Goal: Task Accomplishment & Management: Manage account settings

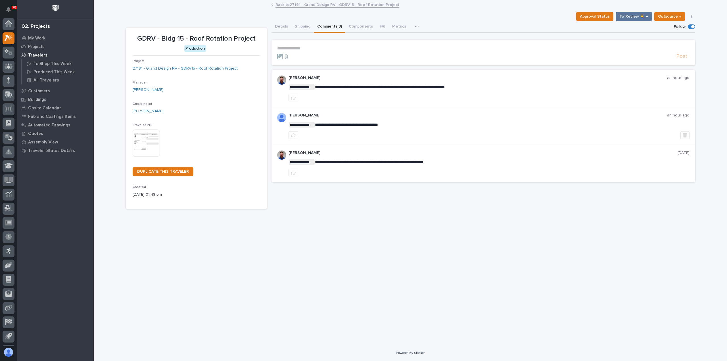
scroll to position [12, 0]
click at [279, 4] on link "Back to 27191 - Grand Design RV - GDRV15 - Roof Rotation Project" at bounding box center [337, 4] width 124 height 7
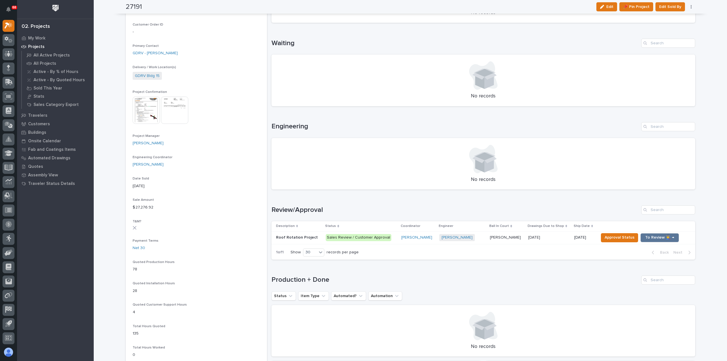
scroll to position [170, 0]
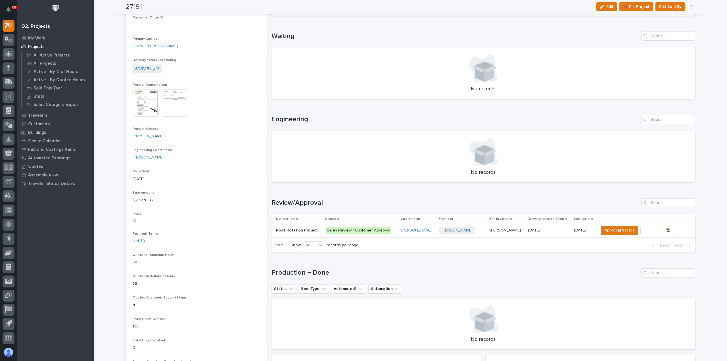
click at [655, 231] on span "To Review 👨‍🏭 →" at bounding box center [659, 230] width 29 height 7
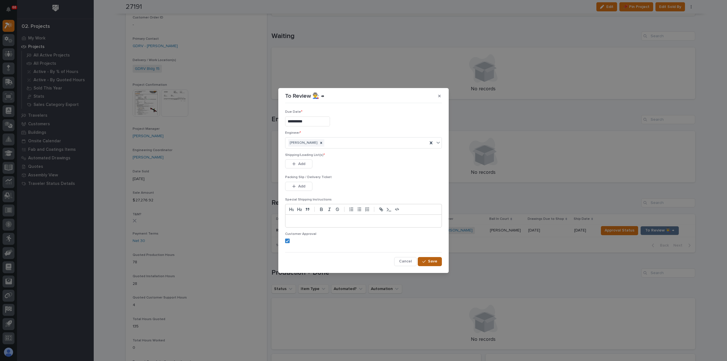
click at [428, 261] on div "button" at bounding box center [425, 262] width 6 height 4
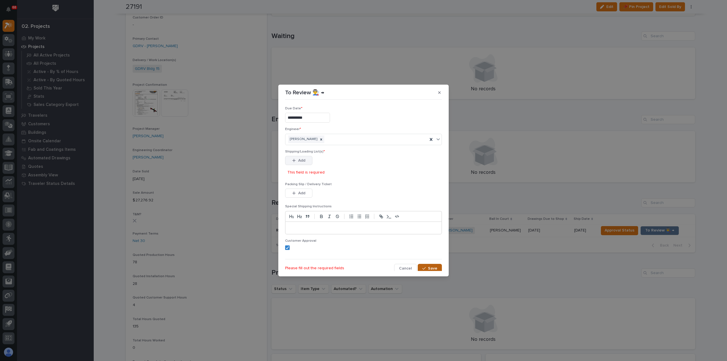
click at [306, 159] on button "Add" at bounding box center [298, 160] width 27 height 9
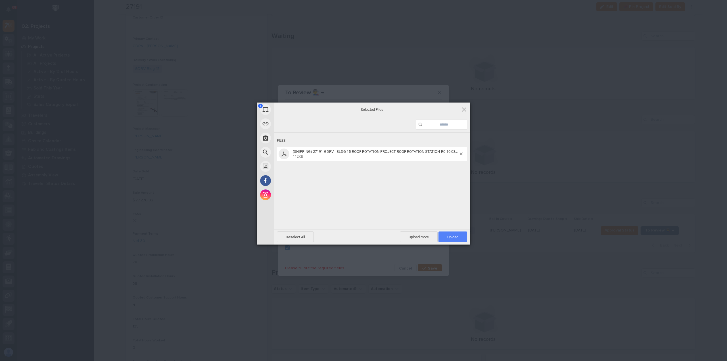
click at [448, 234] on span "Upload 1" at bounding box center [452, 236] width 29 height 11
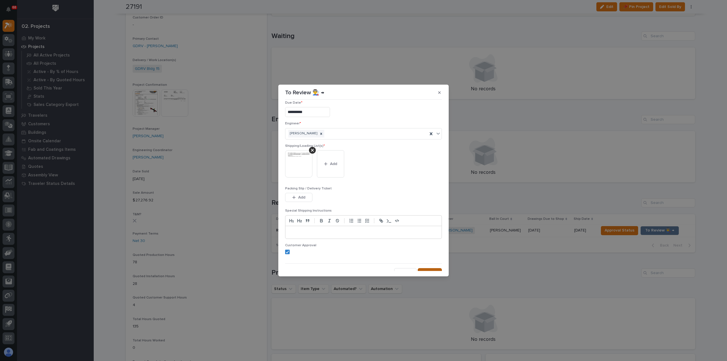
scroll to position [11, 0]
click at [434, 267] on span "Save" at bounding box center [432, 266] width 9 height 5
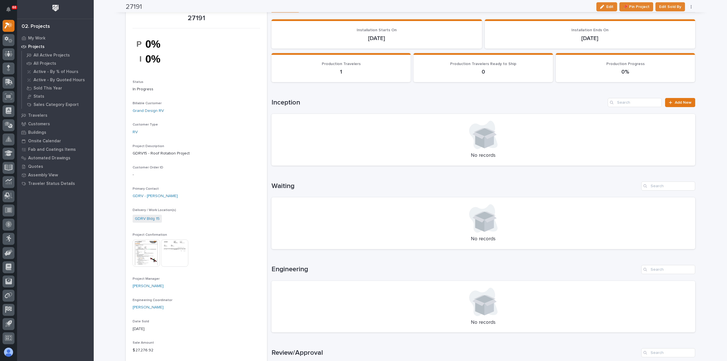
scroll to position [0, 0]
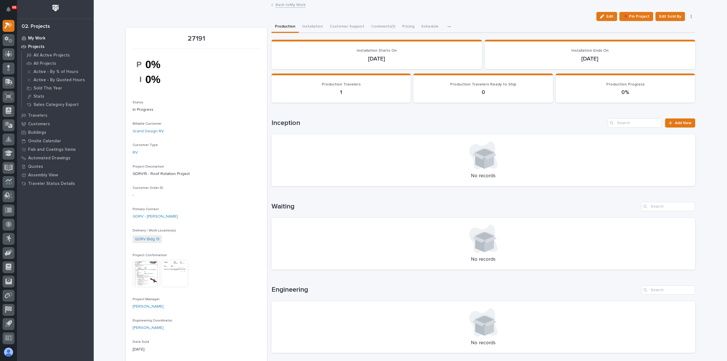
click at [37, 37] on p "My Work" at bounding box center [36, 38] width 17 height 5
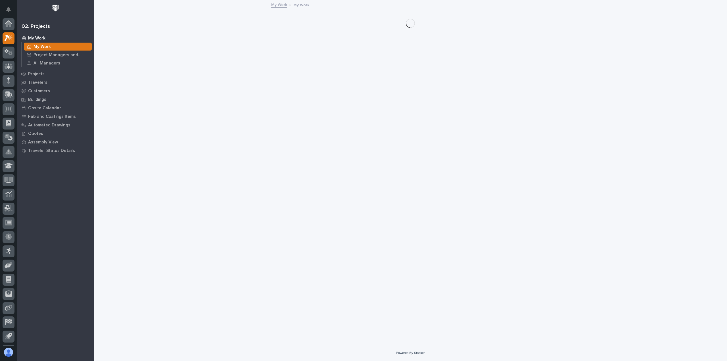
scroll to position [12, 0]
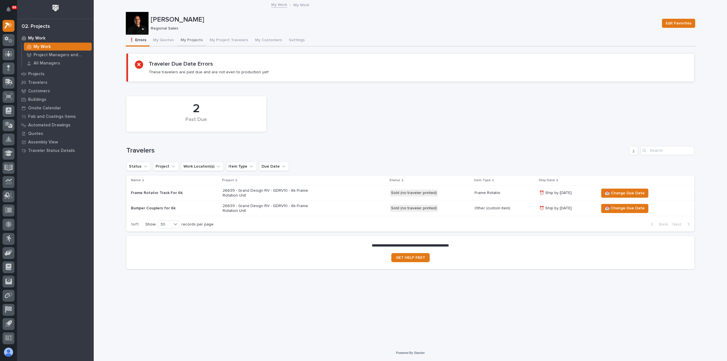
click at [181, 38] on button "My Projects" at bounding box center [191, 41] width 29 height 12
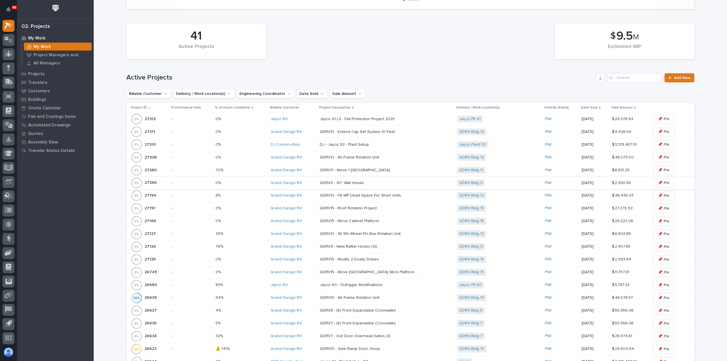
scroll to position [85, 0]
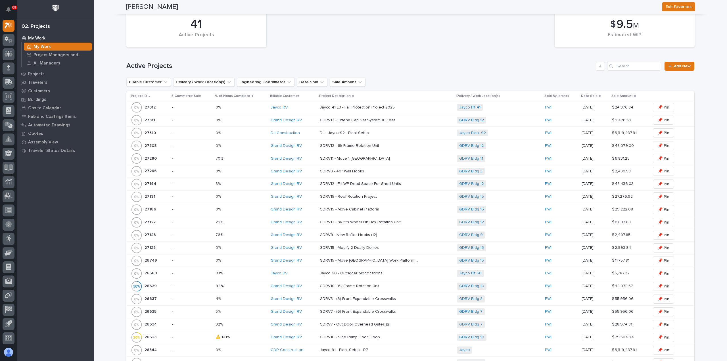
click at [155, 172] on div "27266 27266" at bounding box center [149, 171] width 37 height 11
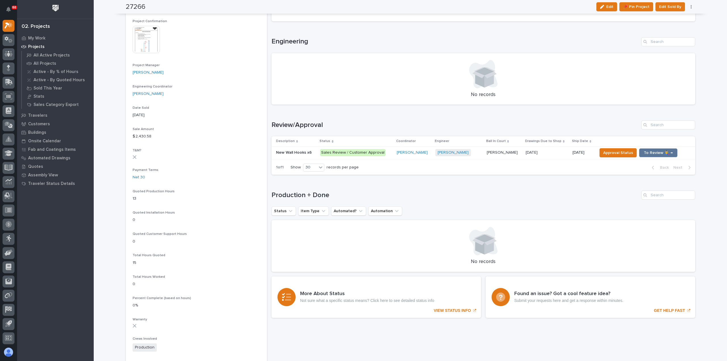
scroll to position [227, 0]
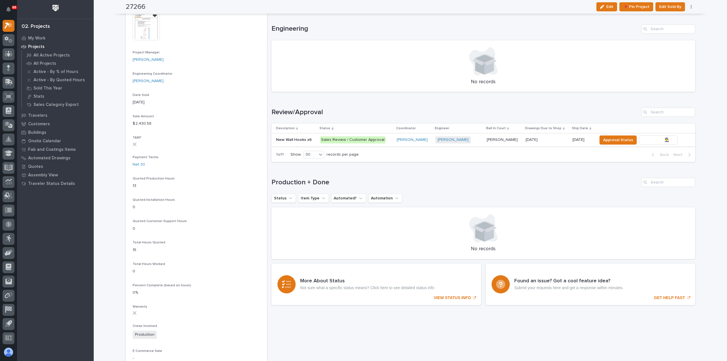
click at [657, 138] on span "To Review 👨‍🏭 →" at bounding box center [658, 140] width 29 height 7
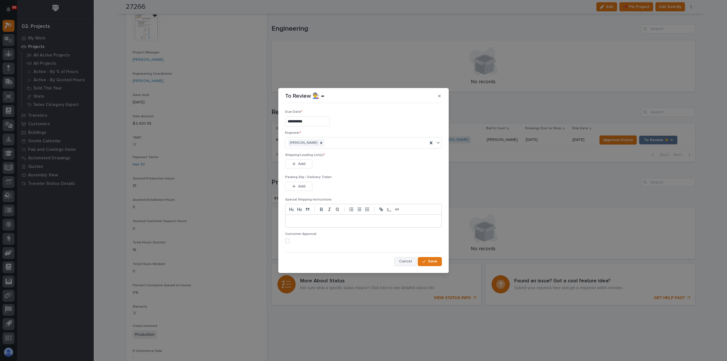
click at [407, 260] on span "Cancel" at bounding box center [405, 261] width 13 height 5
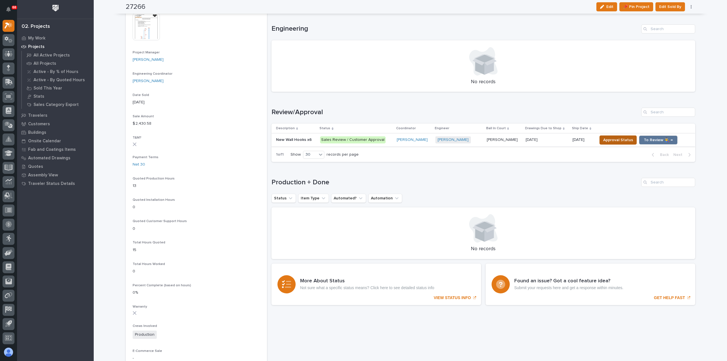
click at [610, 138] on span "Approval Status" at bounding box center [618, 140] width 30 height 7
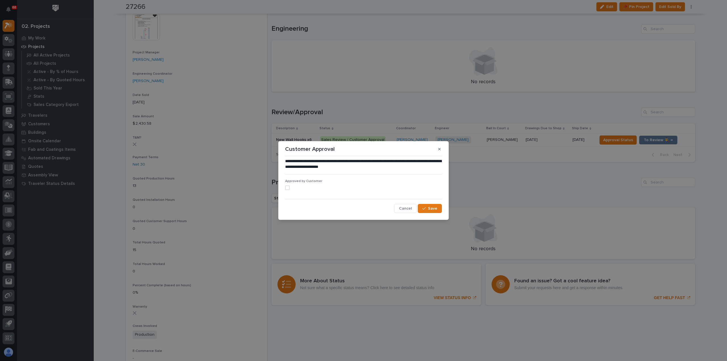
click at [288, 188] on span at bounding box center [287, 187] width 5 height 5
click at [432, 206] on span "Save" at bounding box center [432, 208] width 9 height 5
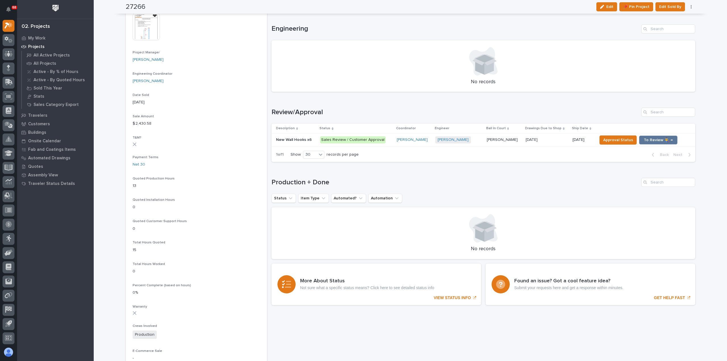
click at [392, 139] on p "Sales Review / Customer Approval" at bounding box center [356, 139] width 72 height 7
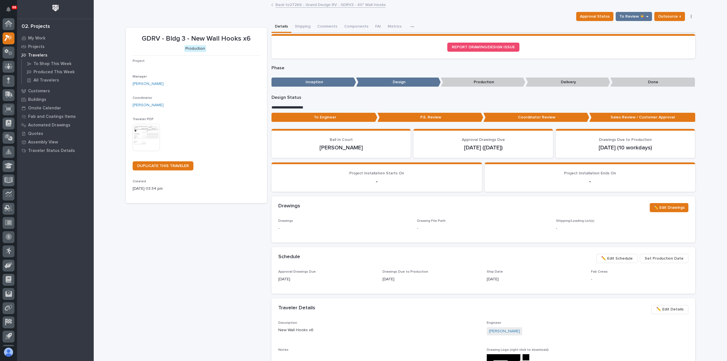
scroll to position [12, 0]
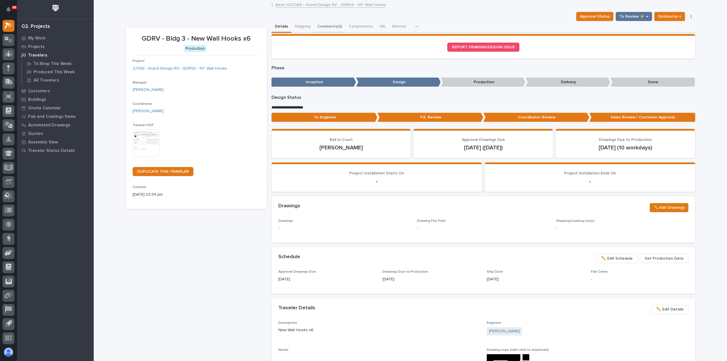
click at [334, 26] on button "Comments (3)" at bounding box center [330, 27] width 32 height 12
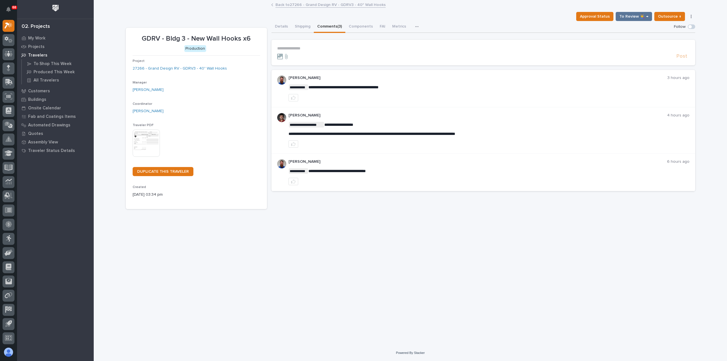
click at [329, 47] on p "**********" at bounding box center [483, 48] width 412 height 5
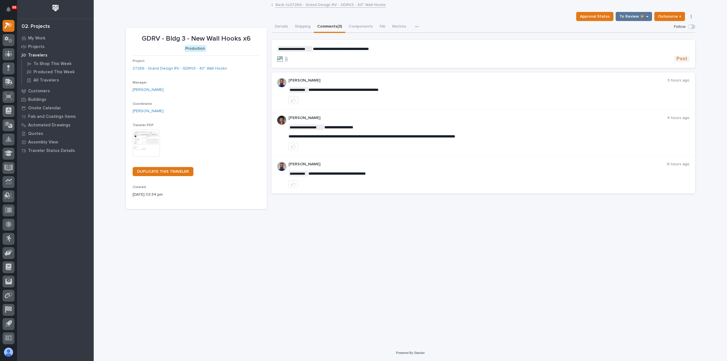
click at [686, 58] on span "Post" at bounding box center [681, 59] width 11 height 7
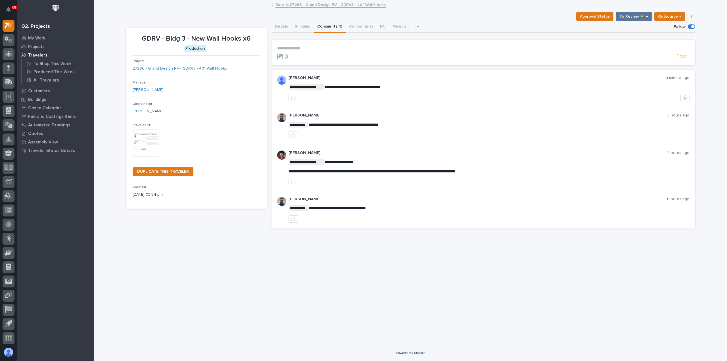
click at [286, 4] on link "Back to 27266 - Grand Design RV - GDRV3 - 40" Wall Hooks" at bounding box center [330, 4] width 110 height 7
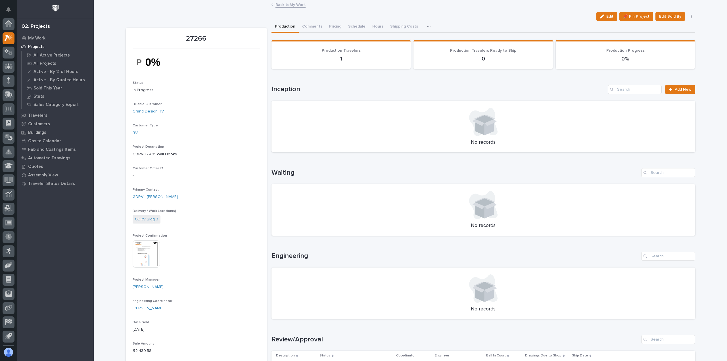
scroll to position [12, 0]
click at [8, 41] on icon at bounding box center [9, 39] width 8 height 7
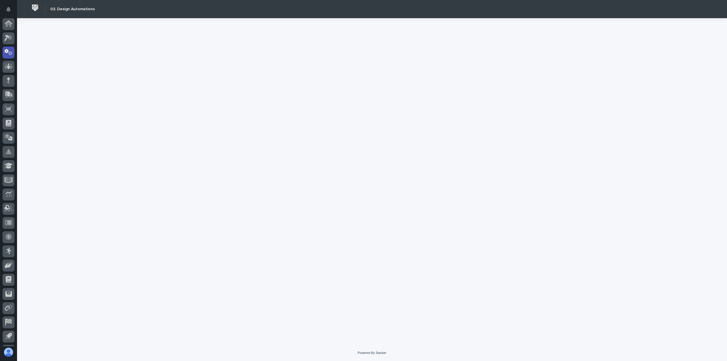
scroll to position [12, 0]
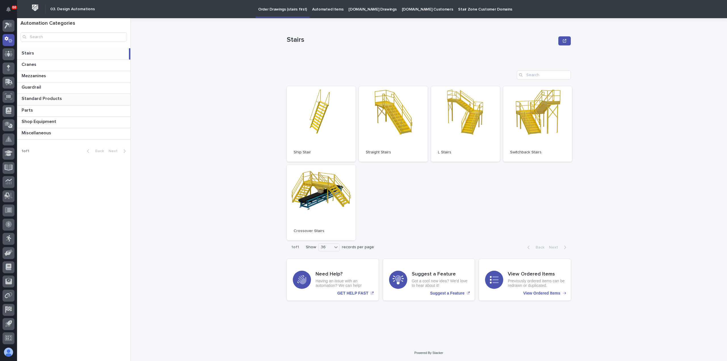
click at [38, 97] on p "Standard Products" at bounding box center [42, 98] width 41 height 7
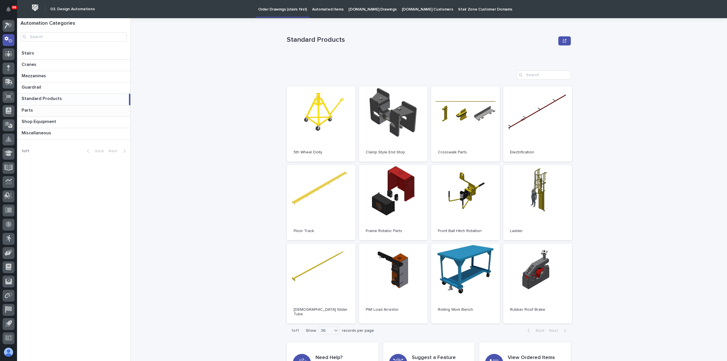
click at [38, 109] on p at bounding box center [75, 110] width 106 height 5
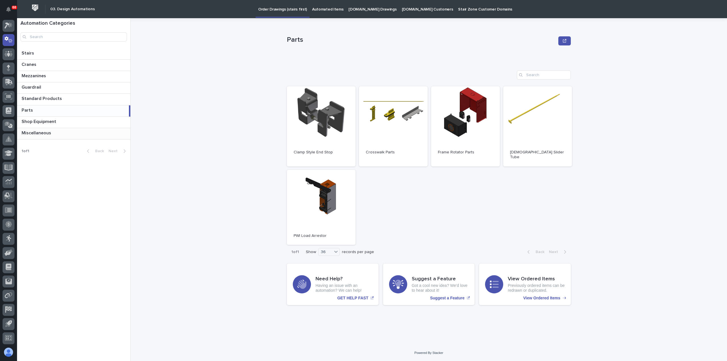
click at [43, 134] on p "Miscellaneous" at bounding box center [37, 132] width 31 height 7
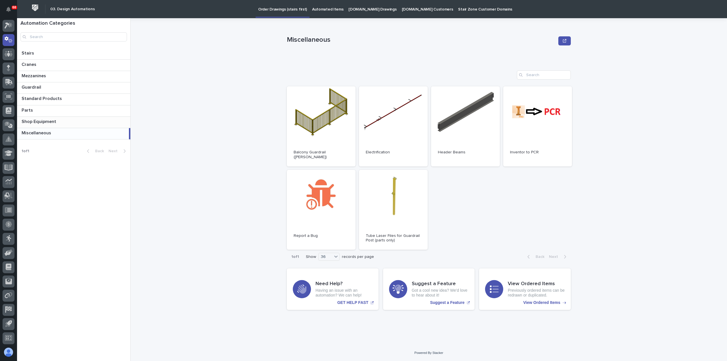
click at [41, 122] on p "Shop Equipment" at bounding box center [40, 121] width 36 height 7
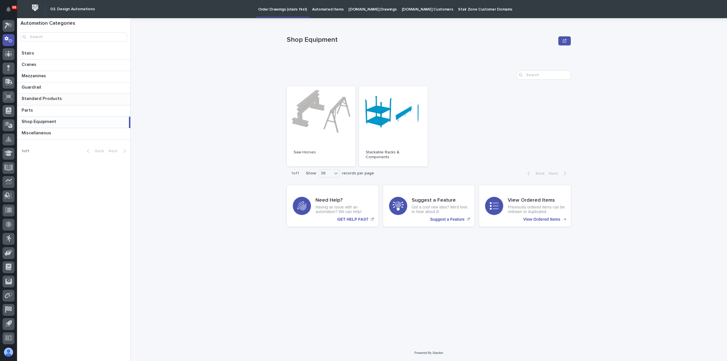
click at [38, 98] on p "Standard Products" at bounding box center [42, 98] width 41 height 7
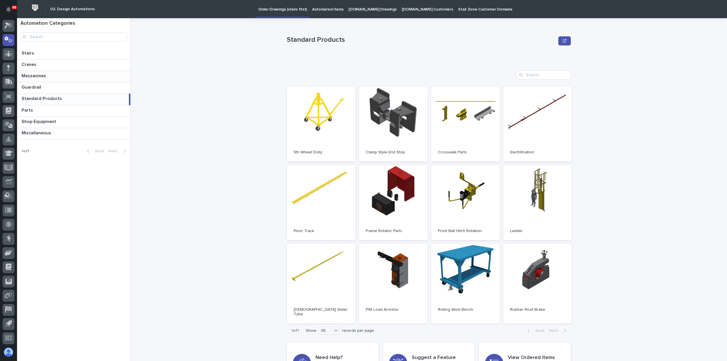
click at [34, 75] on p "Mezzanines" at bounding box center [35, 75] width 26 height 7
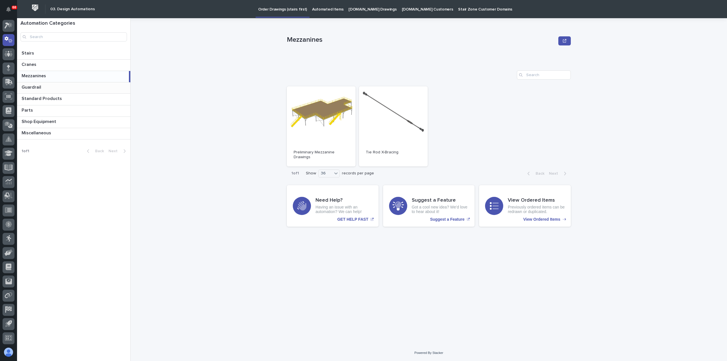
click at [34, 87] on p "Guardrail" at bounding box center [32, 86] width 21 height 7
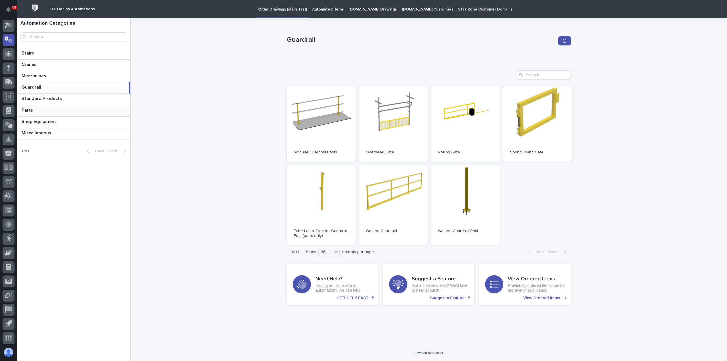
click at [34, 110] on p at bounding box center [75, 110] width 106 height 5
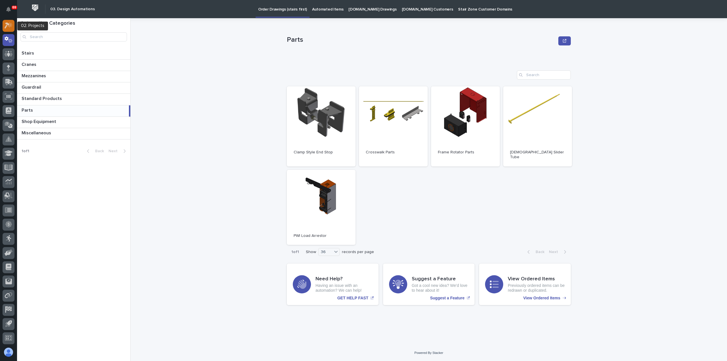
click at [5, 26] on icon at bounding box center [7, 26] width 5 height 6
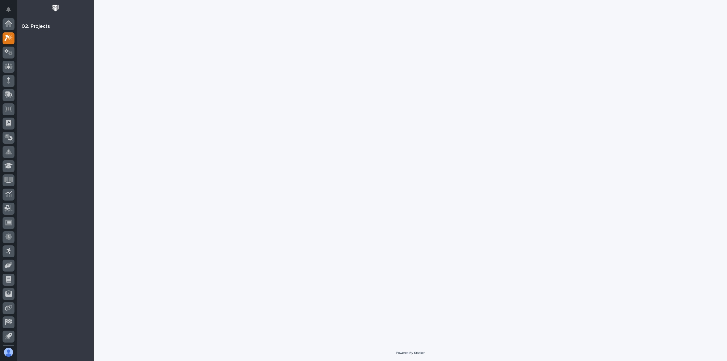
scroll to position [12, 0]
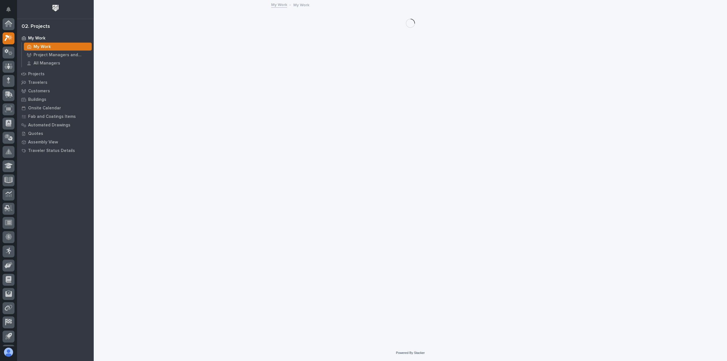
scroll to position [12, 0]
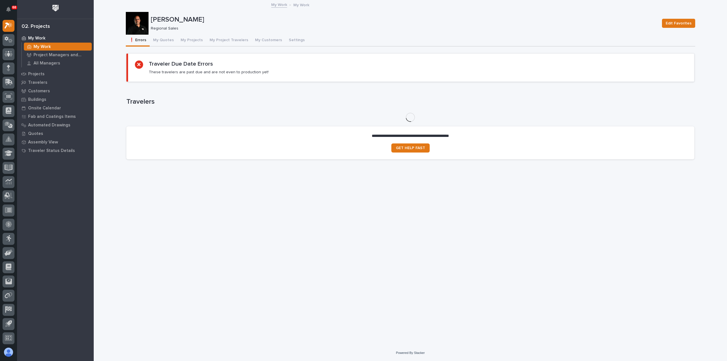
click at [37, 36] on p "My Work" at bounding box center [36, 38] width 17 height 5
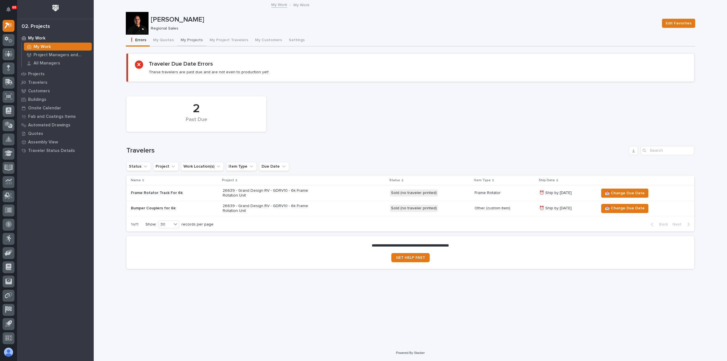
click at [192, 39] on button "My Projects" at bounding box center [191, 41] width 29 height 12
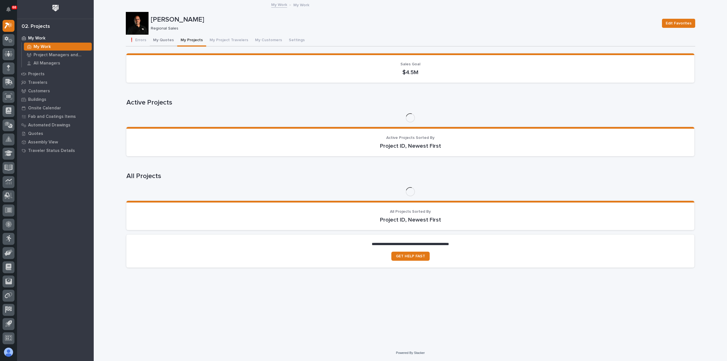
click at [160, 39] on button "My Quotes" at bounding box center [164, 41] width 28 height 12
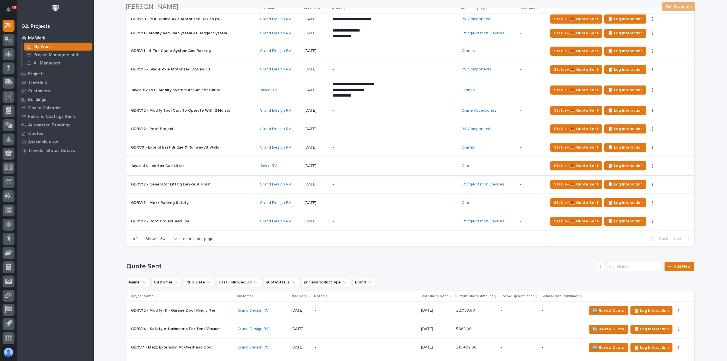
scroll to position [114, 0]
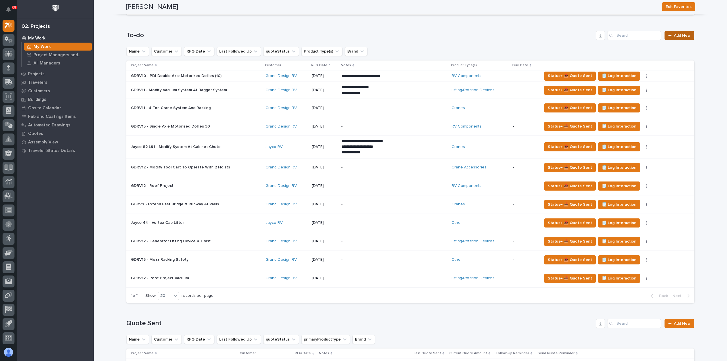
click at [677, 37] on link "Add New" at bounding box center [680, 35] width 30 height 9
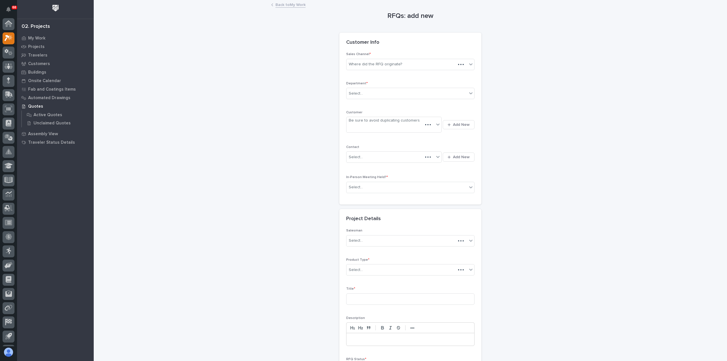
scroll to position [12, 0]
click at [387, 95] on div "Select..." at bounding box center [406, 93] width 121 height 9
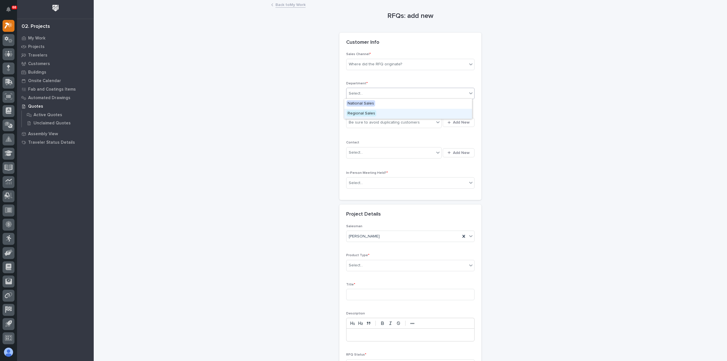
click at [379, 111] on div "Regional Sales" at bounding box center [408, 114] width 128 height 10
click at [381, 120] on div "Be sure to avoid duplicating customers" at bounding box center [384, 123] width 71 height 6
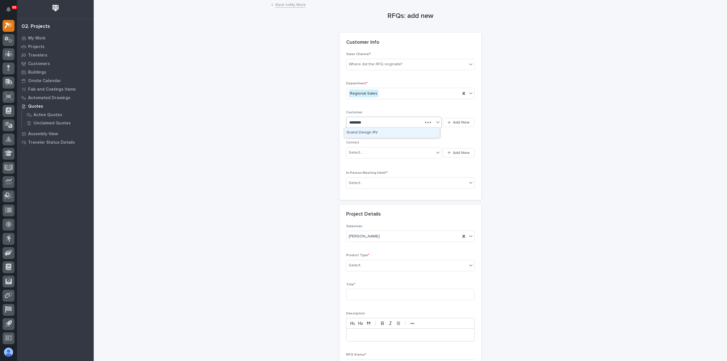
type input "*********"
click at [376, 133] on div "Grand Design RV" at bounding box center [391, 133] width 95 height 10
click at [369, 151] on div "Select..." at bounding box center [390, 152] width 88 height 9
type input "******"
click at [374, 161] on div "GDRV - [PERSON_NAME]" at bounding box center [391, 163] width 95 height 10
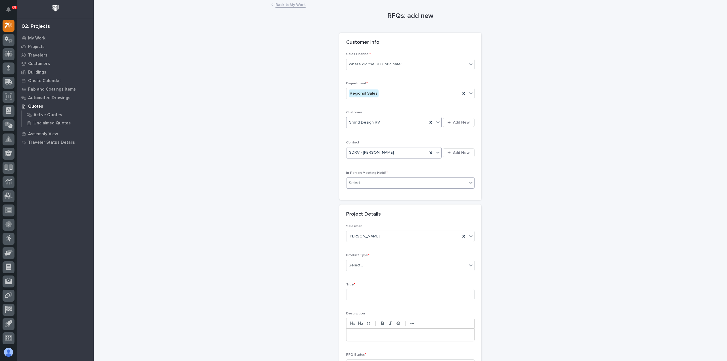
click at [376, 182] on div "Select..." at bounding box center [406, 182] width 121 height 9
click at [386, 193] on div "Yes" at bounding box center [408, 193] width 128 height 10
click at [377, 266] on div "Select..." at bounding box center [406, 265] width 121 height 9
click at [373, 279] on div "Lifting/Rotation Devices" at bounding box center [408, 281] width 128 height 10
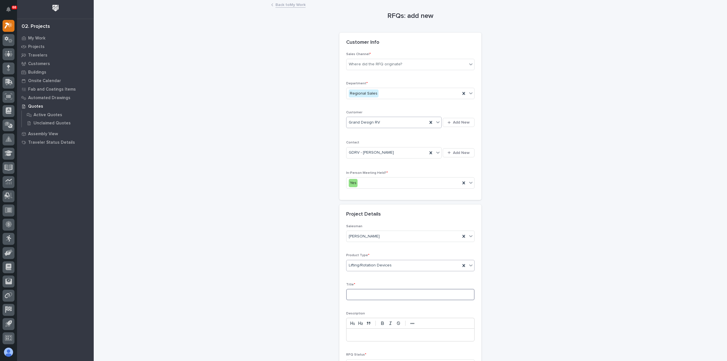
click at [367, 295] on input at bounding box center [410, 294] width 128 height 11
paste input "Frame Rotation Beam Clamps Longer Reach"
click at [350, 292] on input "Frame Rotation Beam Clamps Longer Reach" at bounding box center [410, 294] width 128 height 11
type input "GDRV10 - Frame Rotation Beam Clamps Longer Reach"
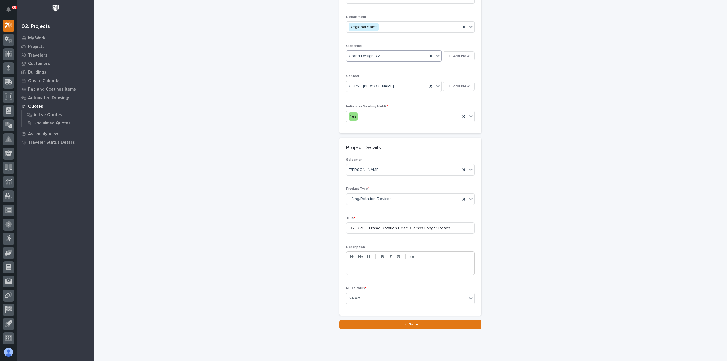
scroll to position [77, 0]
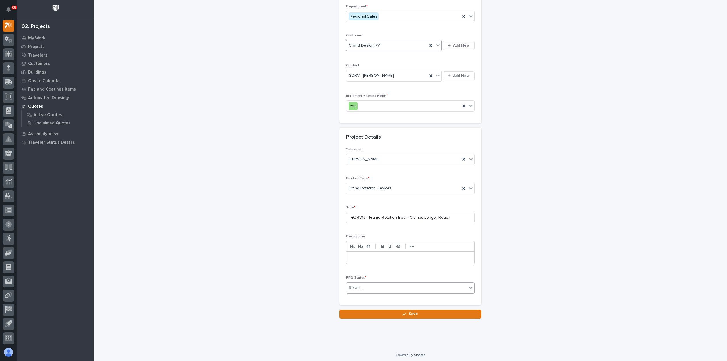
click at [373, 286] on div "Select..." at bounding box center [406, 287] width 121 height 9
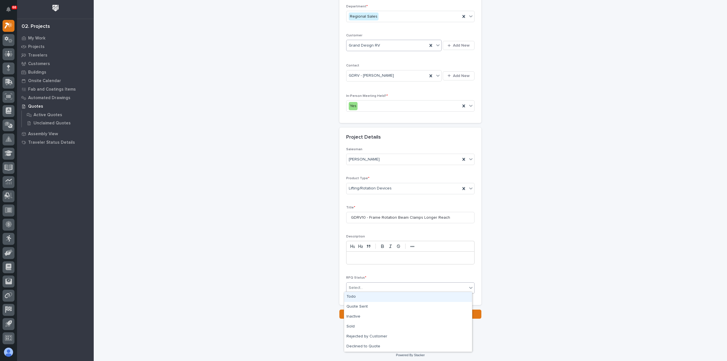
click at [370, 300] on div "Todo" at bounding box center [408, 297] width 128 height 10
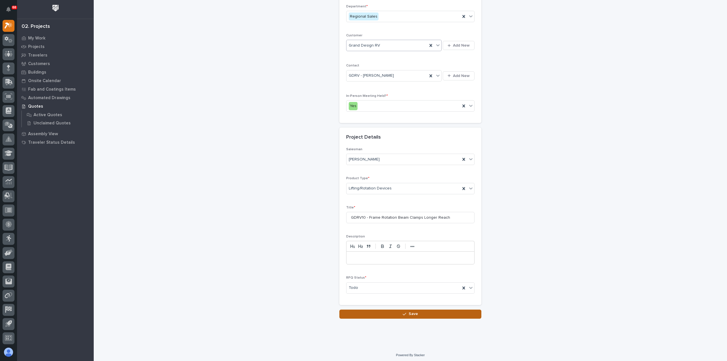
click at [379, 314] on button "Save" at bounding box center [410, 314] width 142 height 9
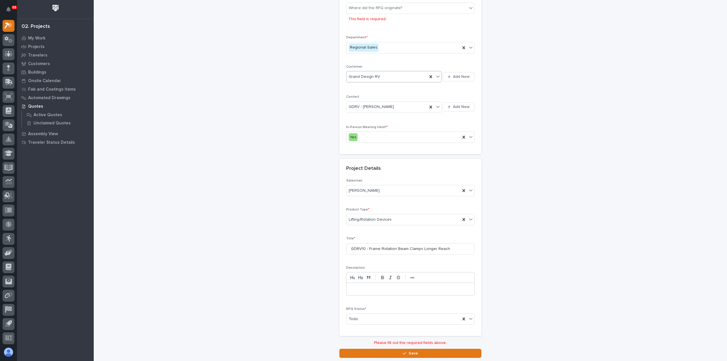
scroll to position [0, 0]
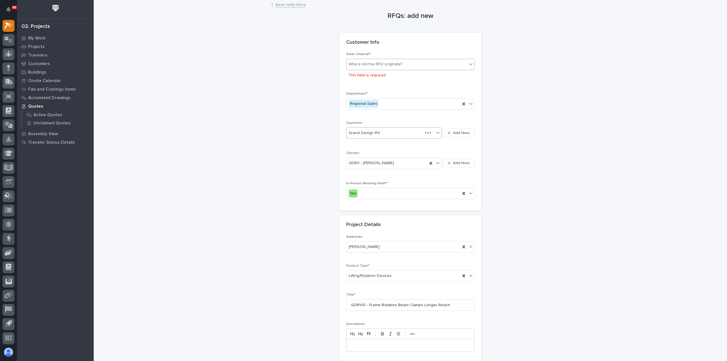
click at [407, 62] on div "Where did the RFQ originate?" at bounding box center [406, 64] width 121 height 9
click at [391, 89] on div "PWI" at bounding box center [408, 85] width 128 height 10
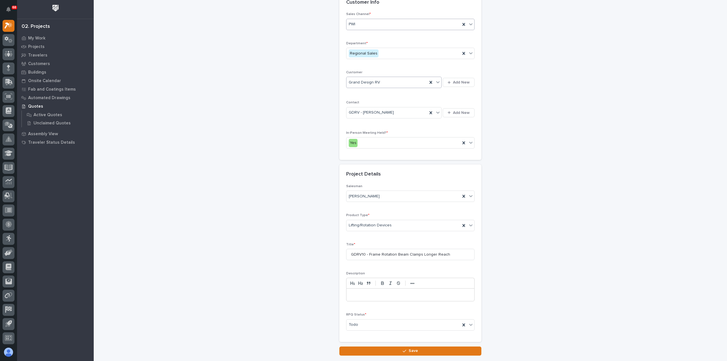
scroll to position [77, 0]
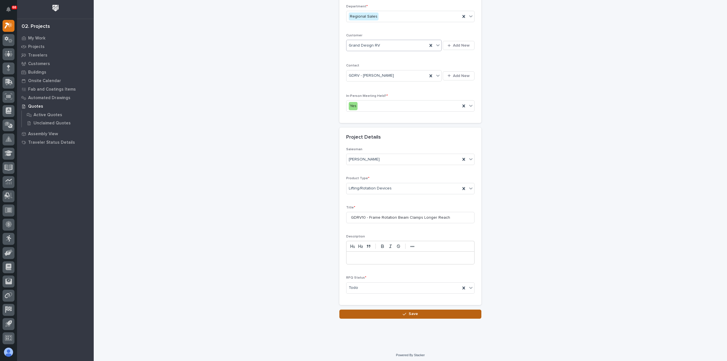
click at [396, 313] on button "Save" at bounding box center [410, 314] width 142 height 9
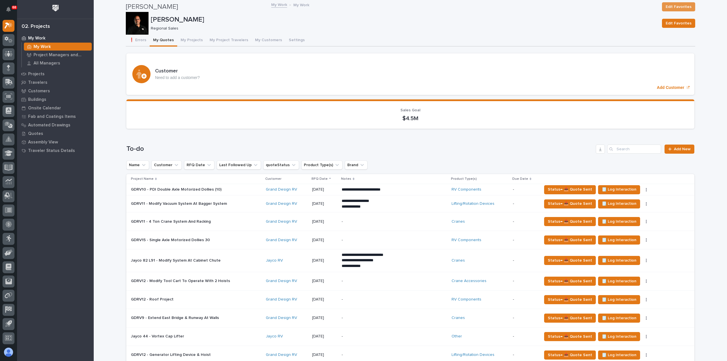
scroll to position [170, 0]
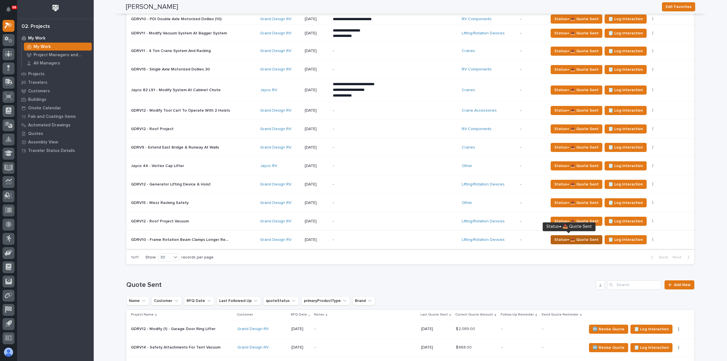
click at [576, 238] on span "Status→ 📤 Quote Sent" at bounding box center [576, 239] width 44 height 7
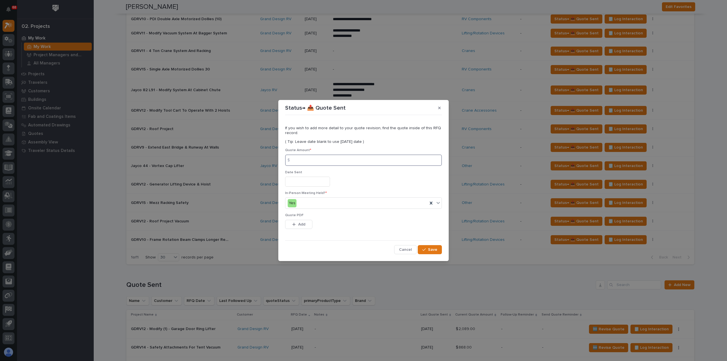
click at [308, 160] on input at bounding box center [363, 159] width 157 height 11
type input "2683"
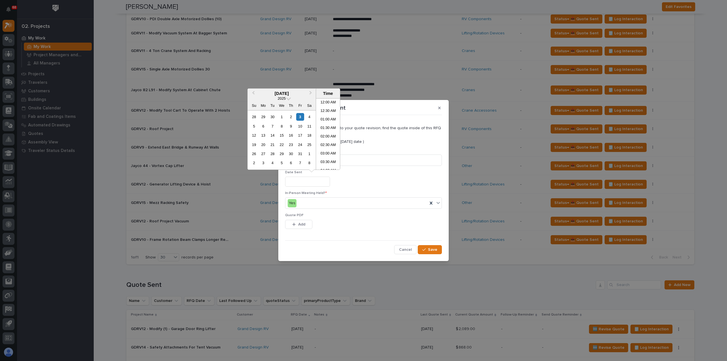
click at [307, 180] on input "text" at bounding box center [307, 182] width 45 height 10
click at [301, 117] on div "3" at bounding box center [300, 117] width 8 height 8
type input "**********"
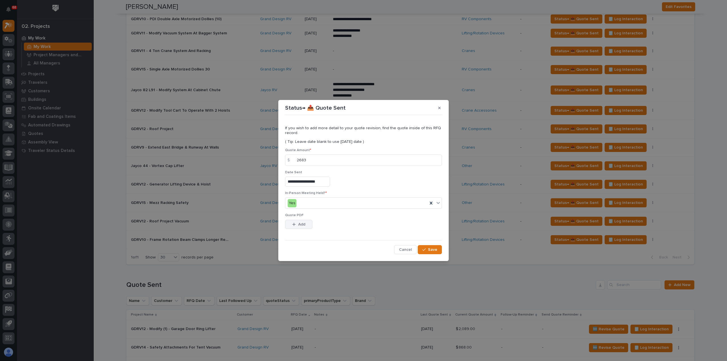
click at [303, 226] on span "Add" at bounding box center [301, 224] width 7 height 5
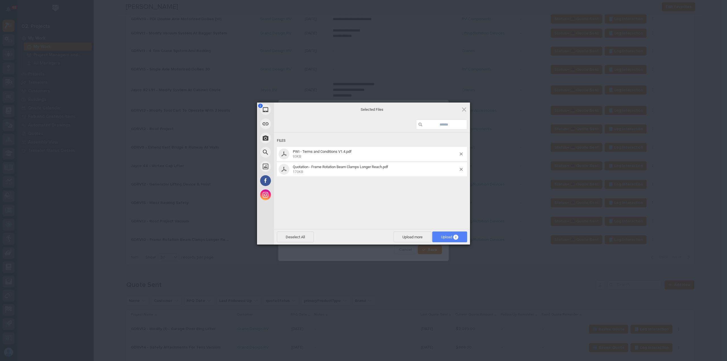
click at [442, 236] on span "Upload 2" at bounding box center [449, 237] width 17 height 4
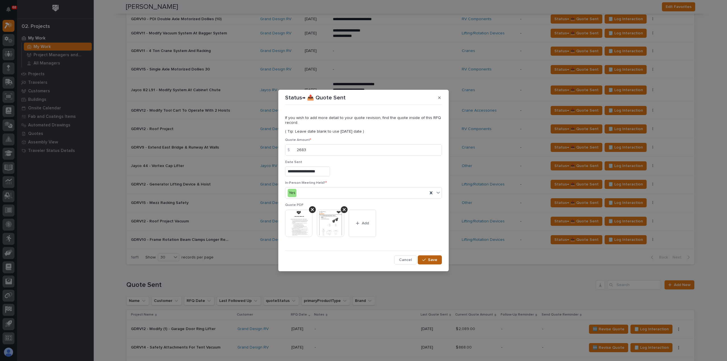
click at [434, 261] on span "Save" at bounding box center [432, 259] width 9 height 5
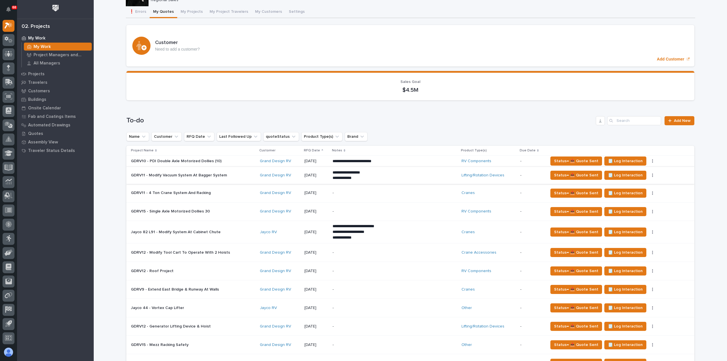
scroll to position [0, 0]
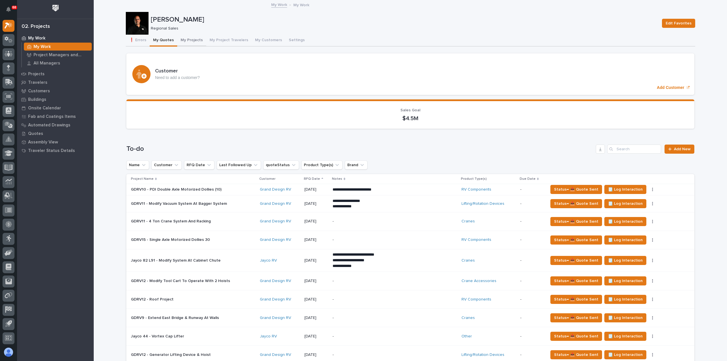
click at [191, 37] on button "My Projects" at bounding box center [191, 41] width 29 height 12
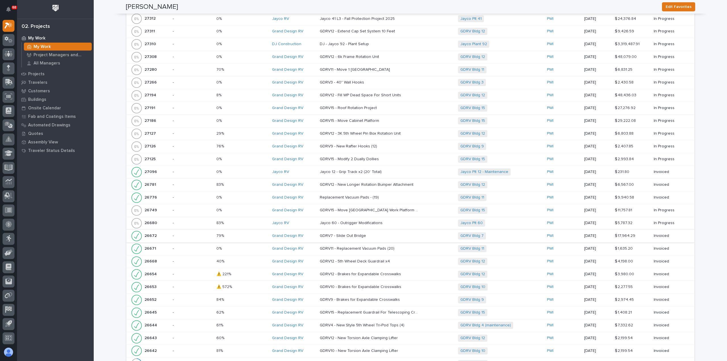
scroll to position [738, 0]
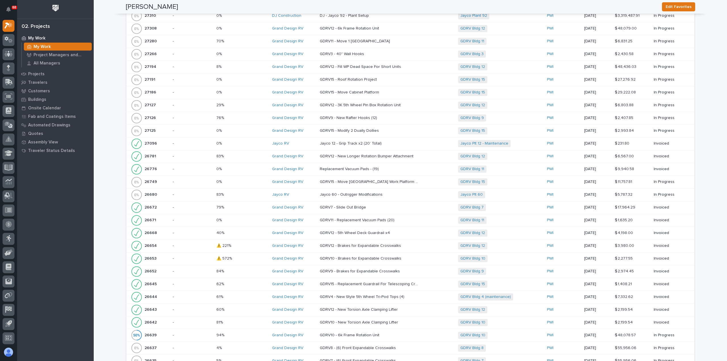
click at [239, 329] on td "94% 94%" at bounding box center [242, 335] width 56 height 13
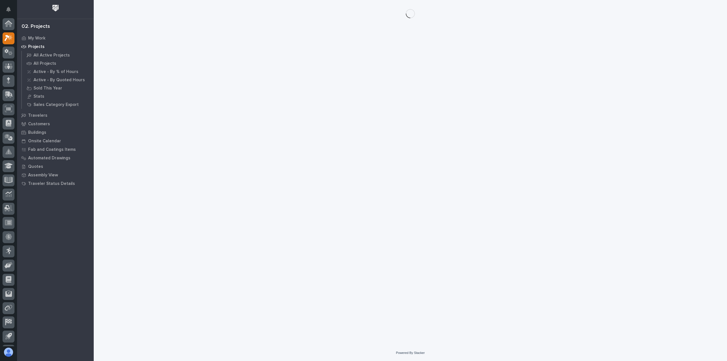
scroll to position [12, 0]
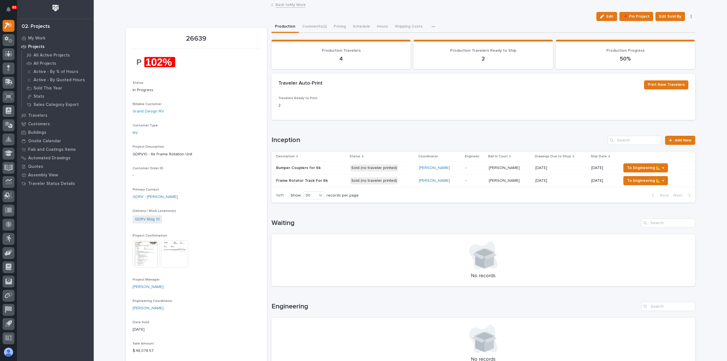
click at [575, 168] on p at bounding box center [561, 168] width 52 height 5
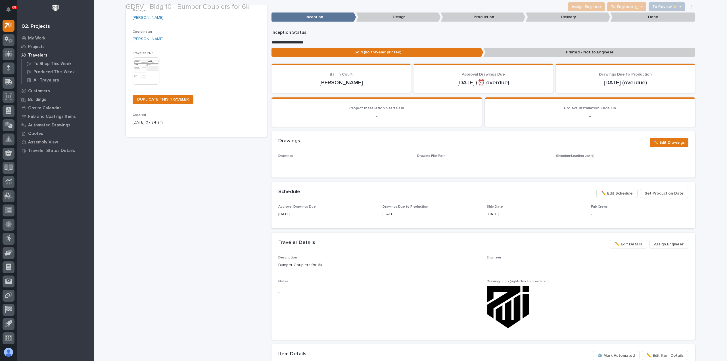
scroll to position [85, 0]
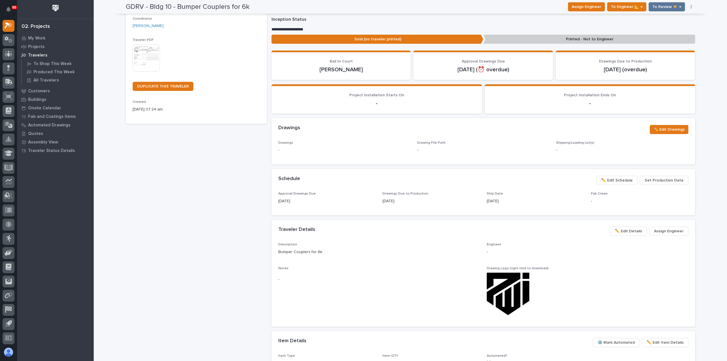
click at [630, 180] on span "✏️ Edit Schedule" at bounding box center [617, 180] width 32 height 7
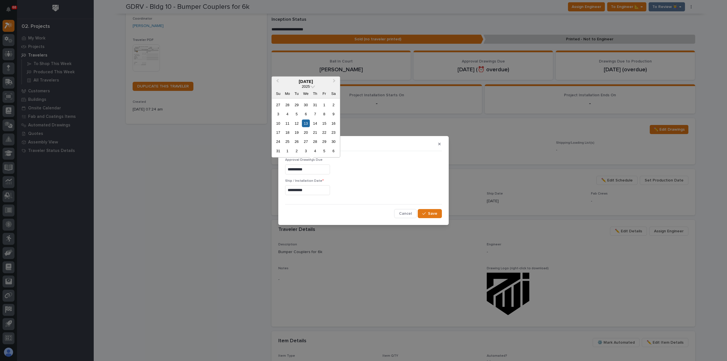
drag, startPoint x: 315, startPoint y: 169, endPoint x: 265, endPoint y: 166, distance: 50.6
click at [265, 166] on div "**********" at bounding box center [363, 180] width 727 height 361
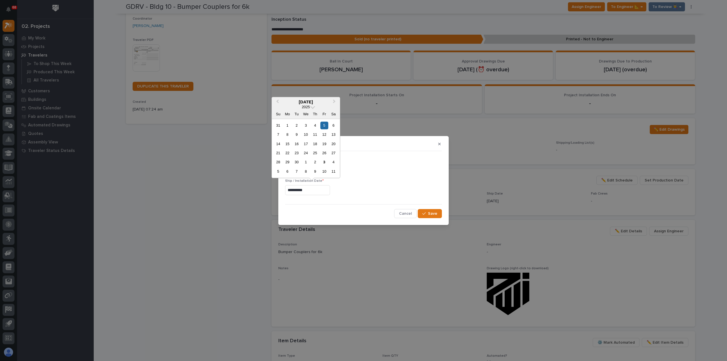
click at [321, 192] on input "**********" at bounding box center [307, 190] width 45 height 10
click at [334, 103] on span "Next Month" at bounding box center [334, 101] width 0 height 7
click at [325, 163] on div "31" at bounding box center [324, 162] width 8 height 8
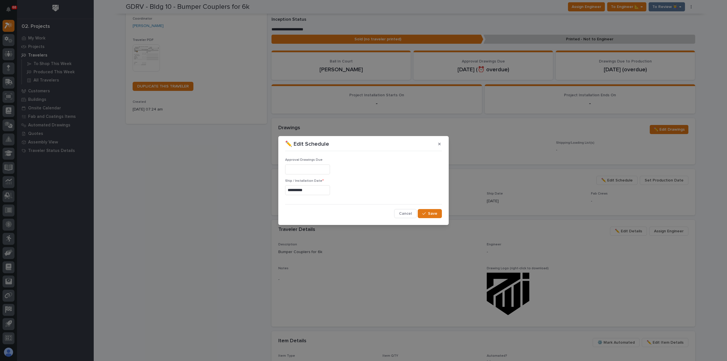
type input "**********"
click at [437, 214] on span "Save" at bounding box center [432, 213] width 9 height 5
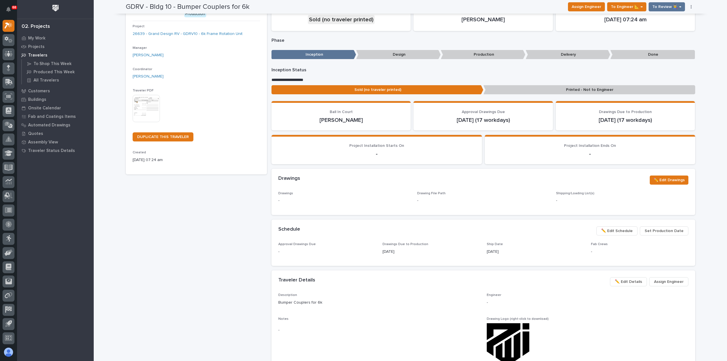
scroll to position [28, 0]
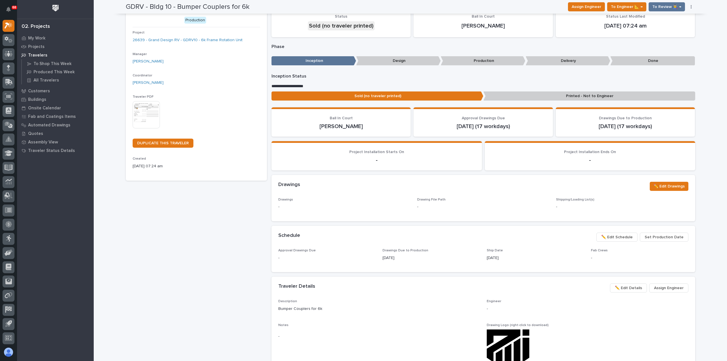
click at [625, 237] on span "✏️ Edit Schedule" at bounding box center [617, 237] width 32 height 7
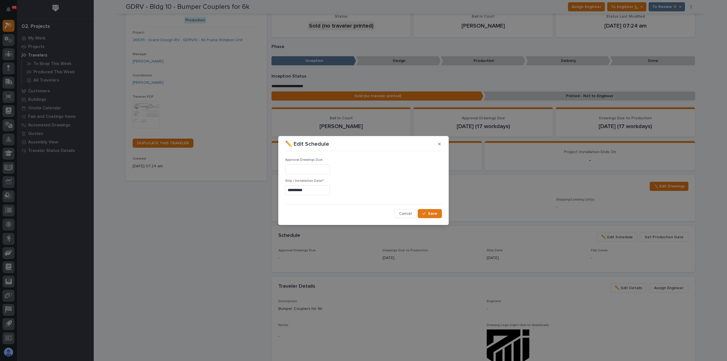
click at [315, 190] on input "**********" at bounding box center [307, 190] width 45 height 10
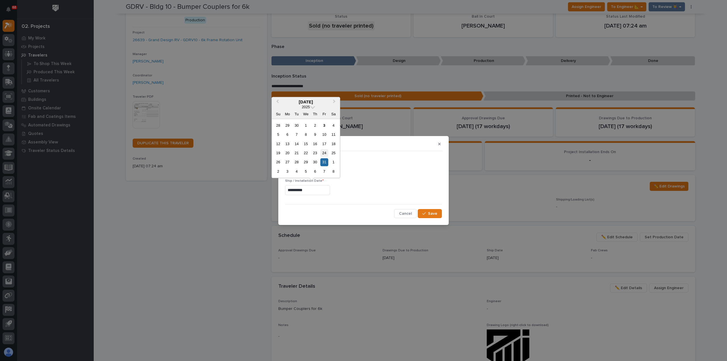
click at [324, 153] on div "24" at bounding box center [324, 153] width 8 height 8
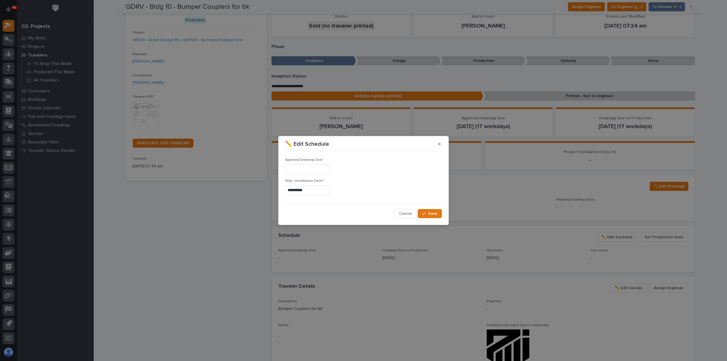
type input "**********"
click at [433, 213] on span "Save" at bounding box center [432, 213] width 9 height 5
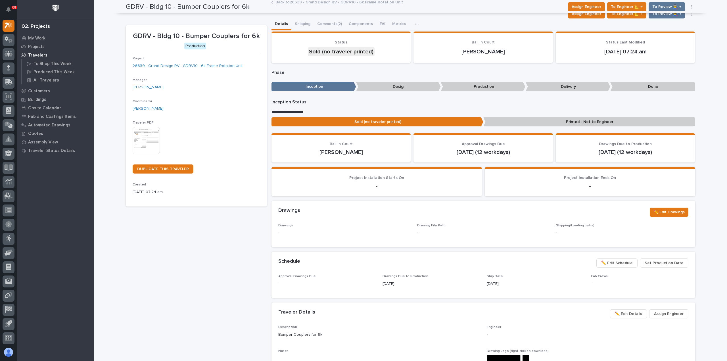
scroll to position [0, 0]
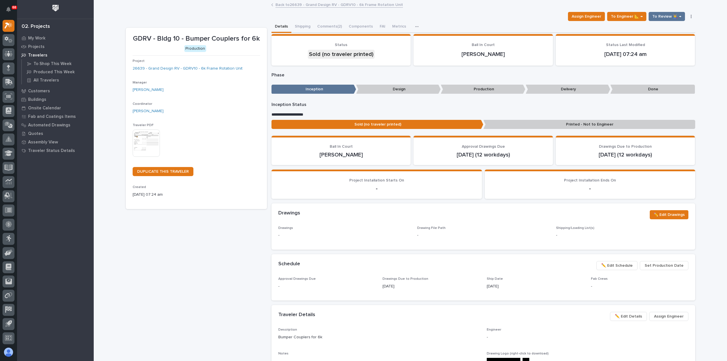
click at [144, 141] on img at bounding box center [146, 142] width 27 height 27
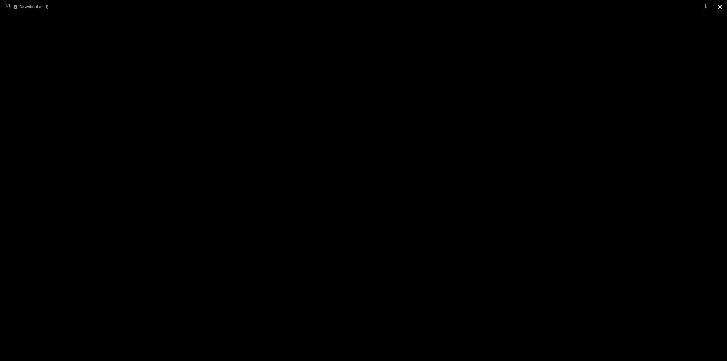
click at [720, 10] on button "Close gallery" at bounding box center [720, 6] width 14 height 13
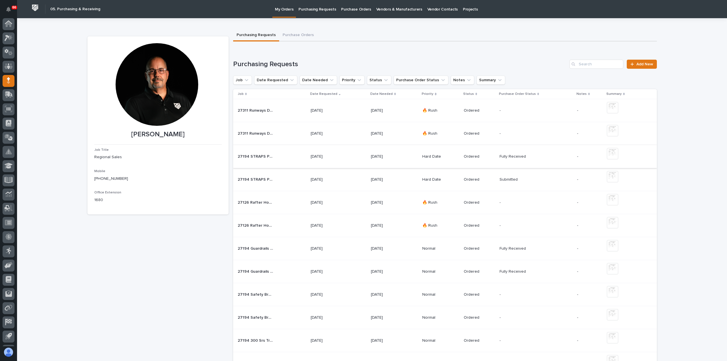
scroll to position [12, 0]
click at [642, 62] on span "Add New" at bounding box center [644, 64] width 17 height 4
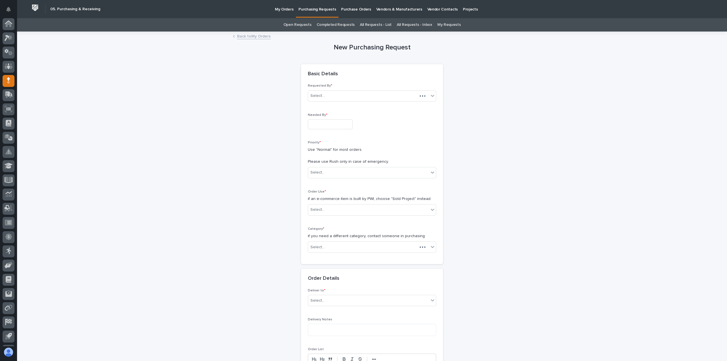
scroll to position [12, 0]
click at [360, 99] on div "[PERSON_NAME]" at bounding box center [365, 95] width 114 height 9
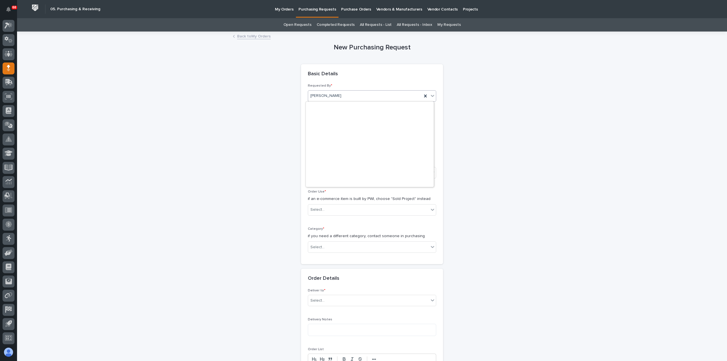
scroll to position [1272, 0]
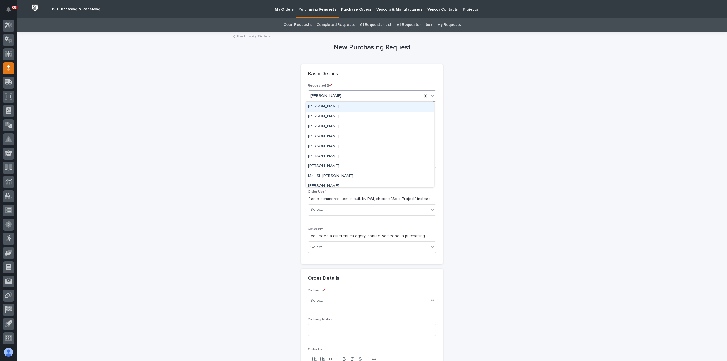
click at [346, 109] on div "[PERSON_NAME]" at bounding box center [370, 107] width 128 height 10
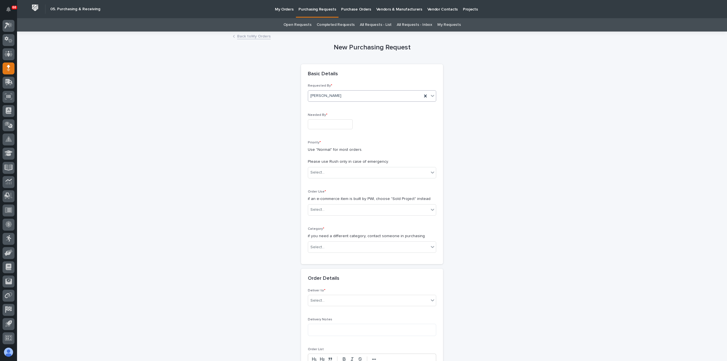
click at [340, 127] on input "text" at bounding box center [330, 124] width 45 height 10
click at [316, 68] on div "7" at bounding box center [318, 68] width 8 height 8
type input "**********"
click at [335, 174] on div "Select..." at bounding box center [368, 172] width 121 height 9
click at [333, 201] on div "Normal" at bounding box center [370, 203] width 128 height 10
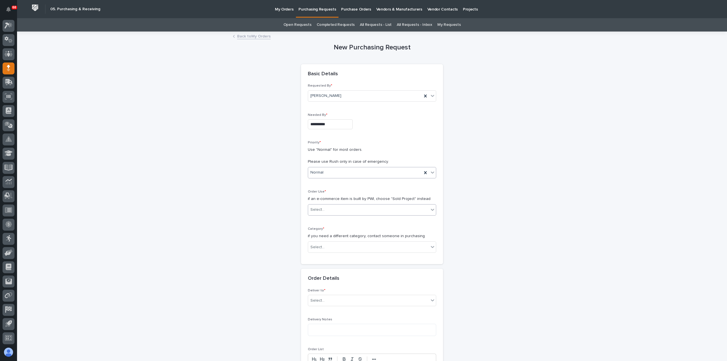
click at [335, 211] on div "Select..." at bounding box center [368, 209] width 121 height 9
click at [341, 220] on div "Sold Project" at bounding box center [370, 220] width 128 height 10
click at [341, 248] on div "Select..." at bounding box center [368, 247] width 121 height 9
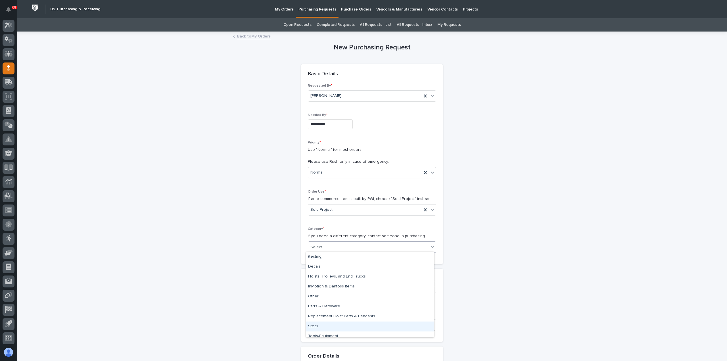
click at [340, 325] on div "Steel" at bounding box center [370, 326] width 128 height 10
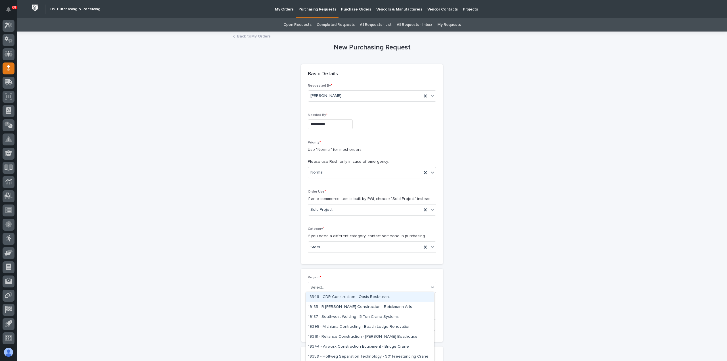
click at [354, 287] on div "Select..." at bounding box center [368, 287] width 121 height 9
type input "*****"
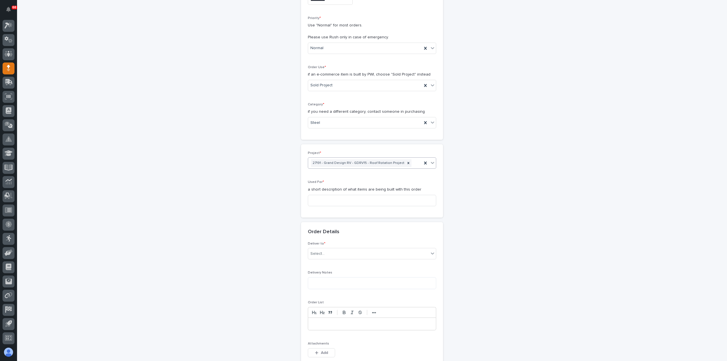
scroll to position [170, 0]
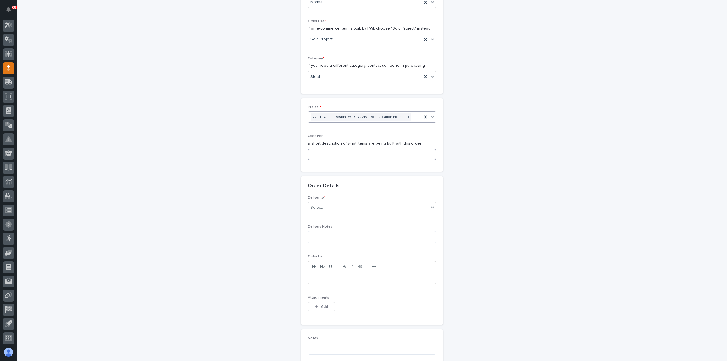
click at [329, 153] on input at bounding box center [372, 154] width 128 height 11
type input "Roof Rotation Project"
click at [330, 208] on div "Select..." at bounding box center [368, 207] width 121 height 9
click at [331, 216] on div "PWI" at bounding box center [370, 217] width 128 height 10
click at [326, 306] on button "Add" at bounding box center [321, 306] width 27 height 9
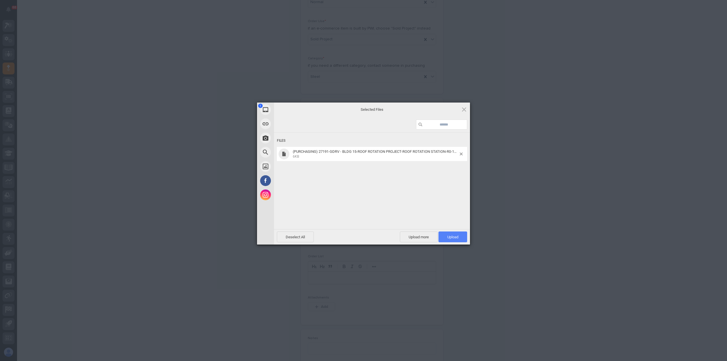
click at [454, 239] on span "Upload 1" at bounding box center [452, 236] width 29 height 11
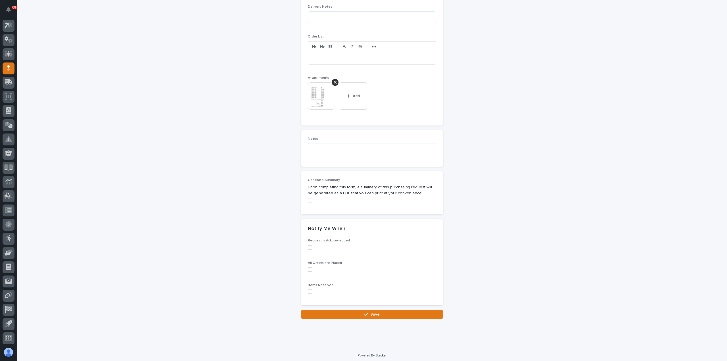
scroll to position [391, 0]
click at [355, 311] on button "Save" at bounding box center [372, 313] width 142 height 9
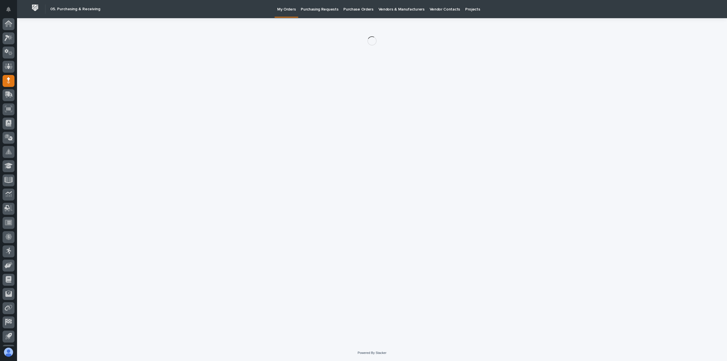
scroll to position [12, 0]
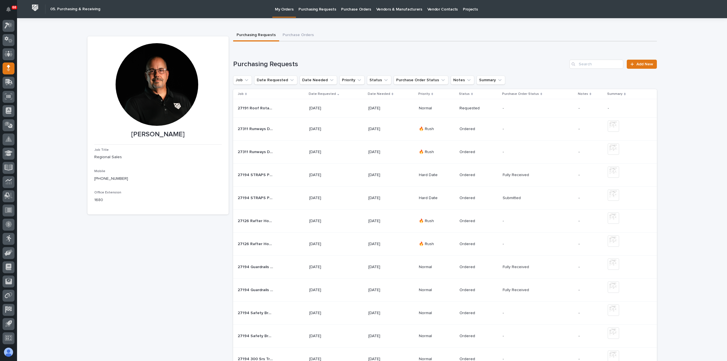
click at [343, 111] on div "[DATE]" at bounding box center [336, 108] width 55 height 9
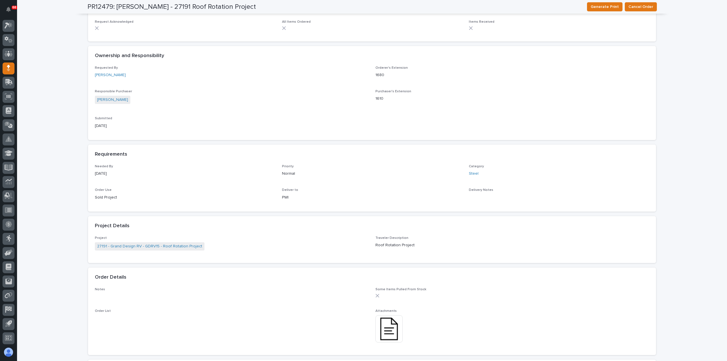
scroll to position [169, 0]
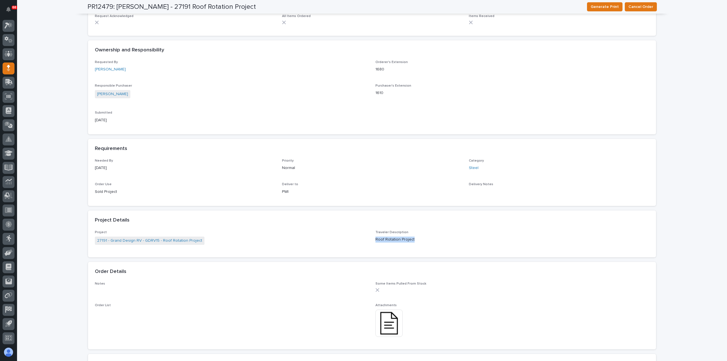
drag, startPoint x: 409, startPoint y: 239, endPoint x: 372, endPoint y: 241, distance: 37.5
click at [372, 241] on div "Project 27191 - Grand Design RV - GDRV15 - Roof Rotation Project Traveler Descr…" at bounding box center [372, 240] width 554 height 20
copy p "Roof Rotation Project"
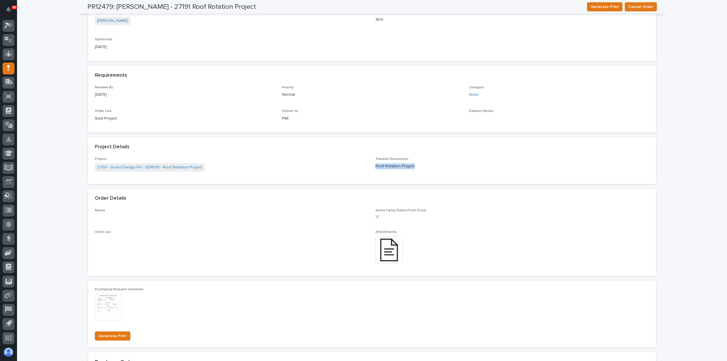
scroll to position [339, 0]
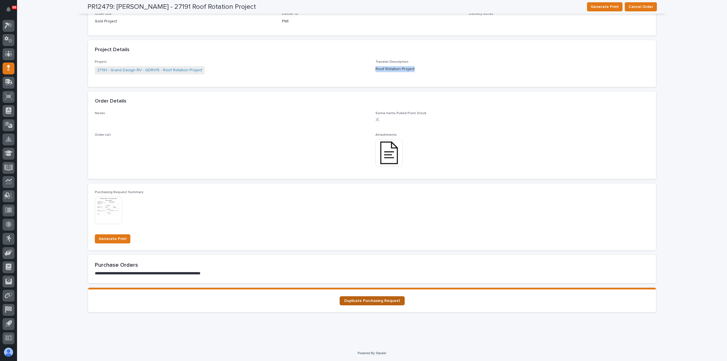
click at [369, 298] on link "Duplicate Purchasing Request" at bounding box center [372, 300] width 65 height 9
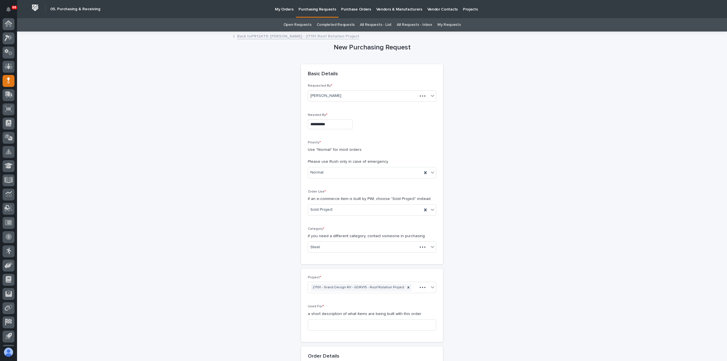
scroll to position [12, 0]
click at [329, 243] on div "Steel" at bounding box center [365, 247] width 114 height 9
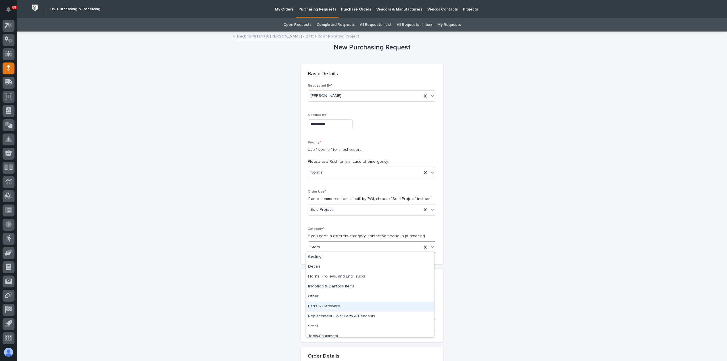
click at [331, 308] on div "Parts & Hardware" at bounding box center [370, 307] width 128 height 10
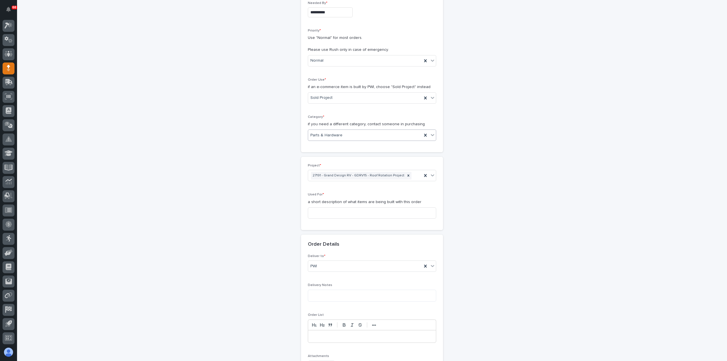
scroll to position [114, 0]
click at [325, 208] on input at bounding box center [372, 211] width 128 height 11
paste input "Roof Rotation Project"
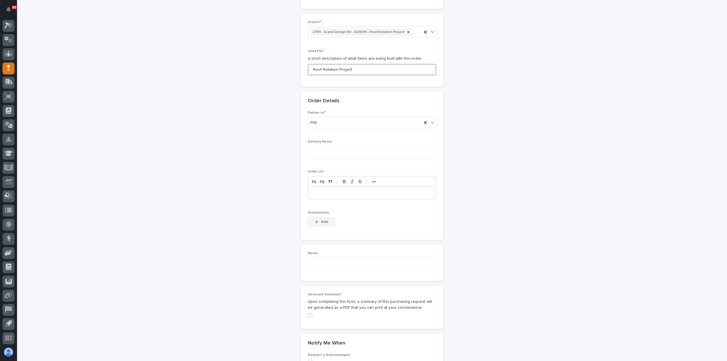
scroll to position [256, 0]
type input "Roof Rotation Project"
click at [324, 220] on span "Add" at bounding box center [324, 221] width 7 height 5
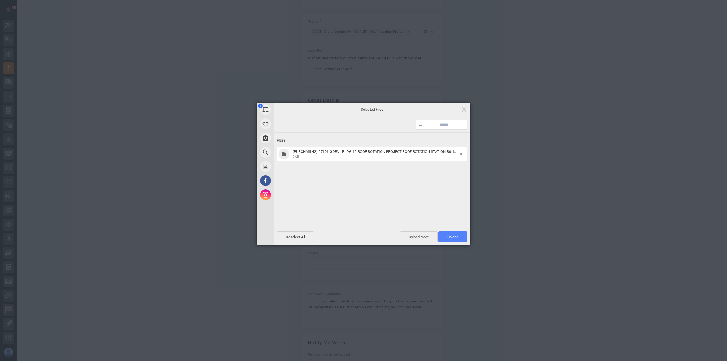
click at [447, 234] on span "Upload 1" at bounding box center [452, 236] width 29 height 11
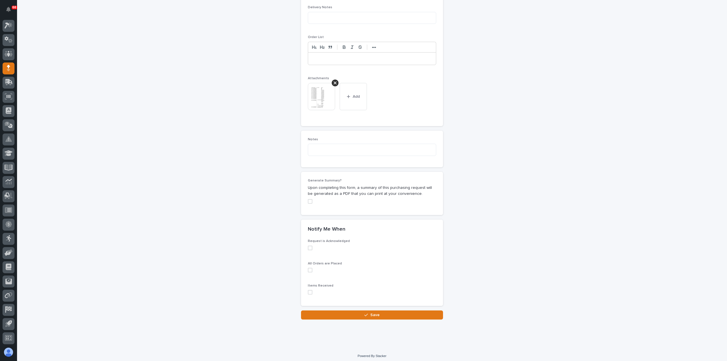
scroll to position [391, 0]
click at [381, 309] on button "Save" at bounding box center [372, 313] width 142 height 9
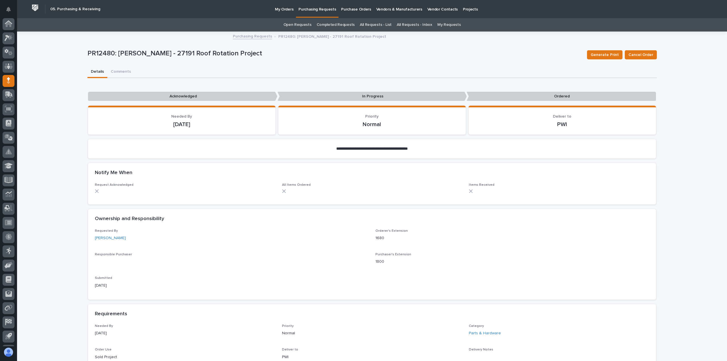
scroll to position [12, 0]
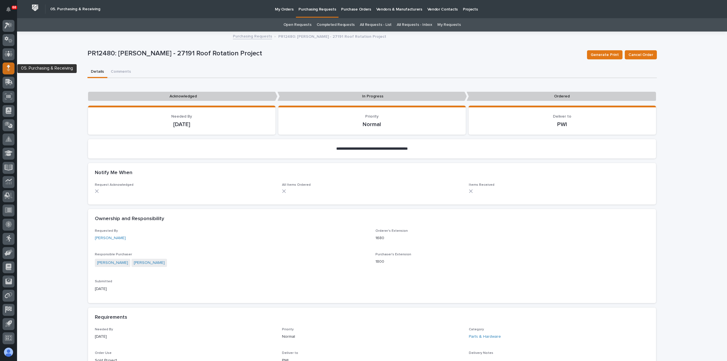
click at [10, 68] on div at bounding box center [9, 68] width 12 height 12
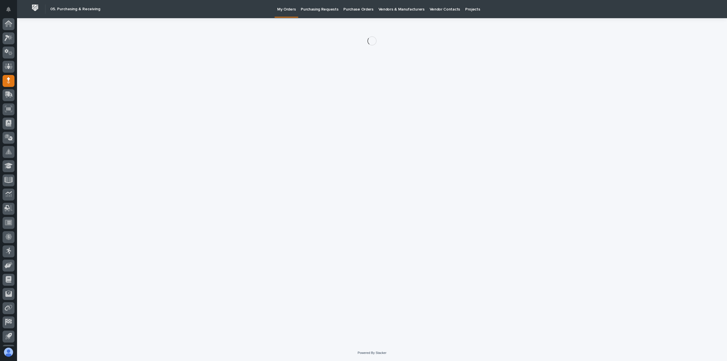
scroll to position [12, 0]
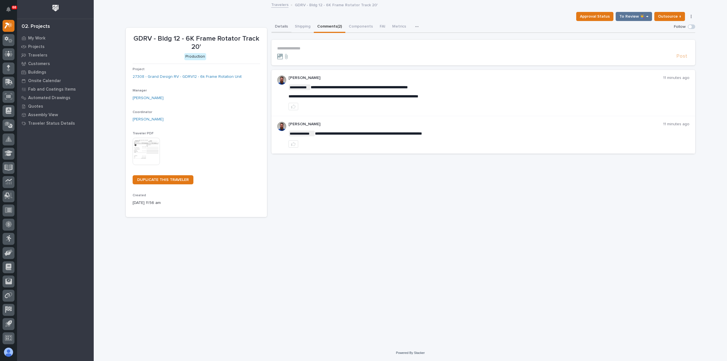
click at [279, 26] on button "Details" at bounding box center [281, 27] width 20 height 12
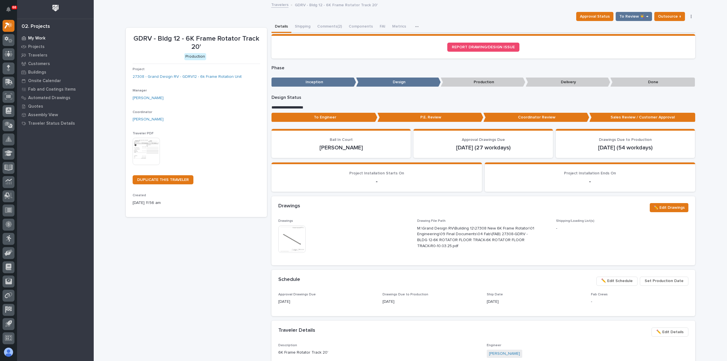
click at [36, 38] on p "My Work" at bounding box center [36, 38] width 17 height 5
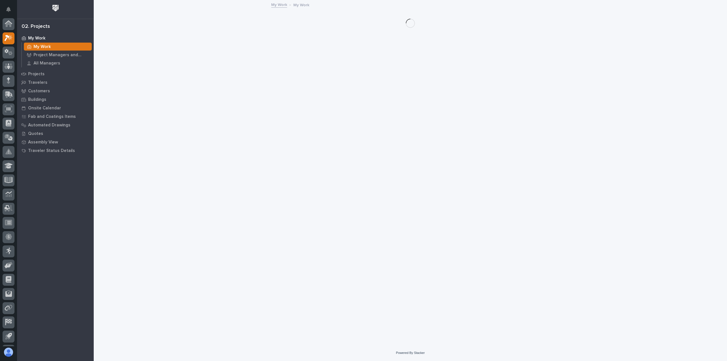
scroll to position [12, 0]
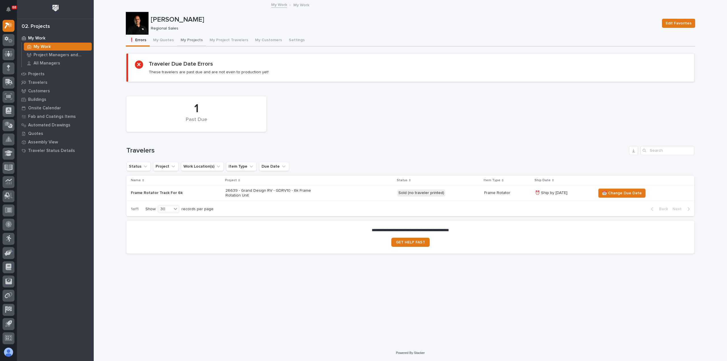
click at [187, 40] on button "My Projects" at bounding box center [191, 41] width 29 height 12
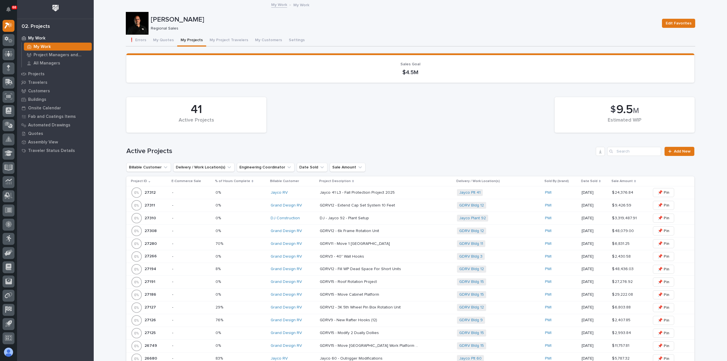
click at [195, 231] on p "-" at bounding box center [191, 231] width 39 height 5
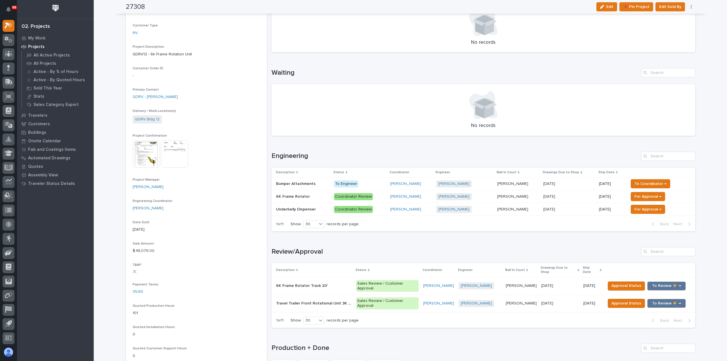
scroll to position [170, 0]
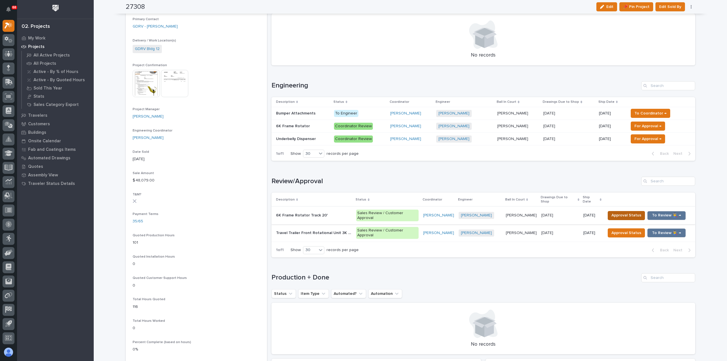
click at [628, 212] on span "Approval Status" at bounding box center [626, 215] width 30 height 7
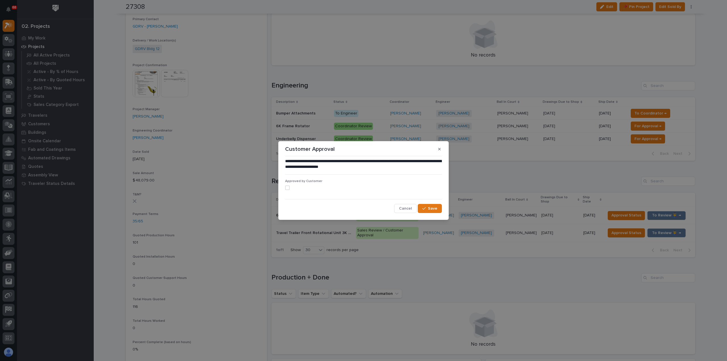
click at [287, 187] on span at bounding box center [287, 187] width 5 height 5
click at [431, 209] on span "Save" at bounding box center [432, 208] width 9 height 5
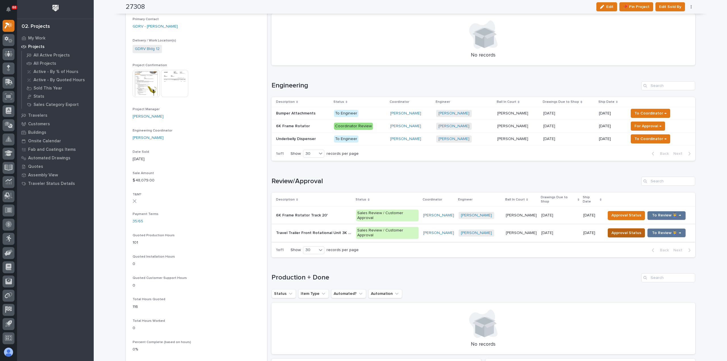
click at [618, 229] on span "Approval Status" at bounding box center [626, 232] width 30 height 7
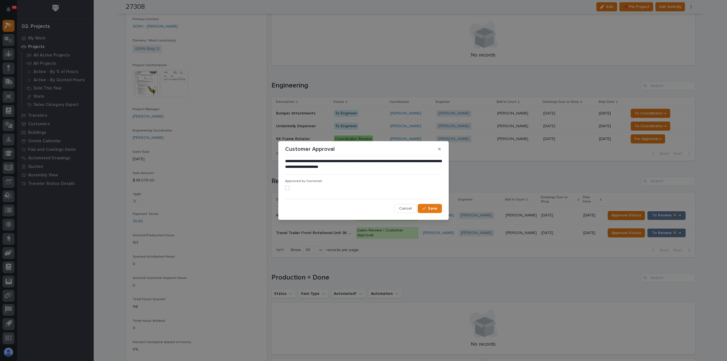
click at [288, 188] on span at bounding box center [287, 187] width 5 height 5
click at [433, 210] on span "Save" at bounding box center [432, 208] width 9 height 5
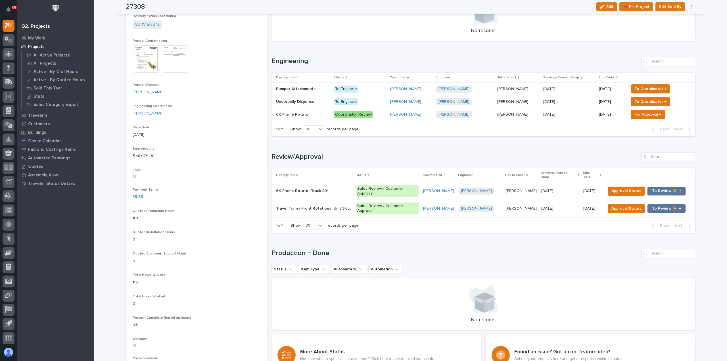
scroll to position [199, 0]
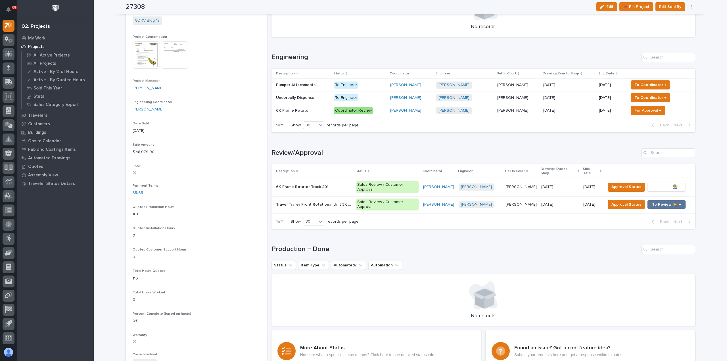
click at [657, 183] on span "To Review 👨‍🏭 →" at bounding box center [666, 186] width 29 height 7
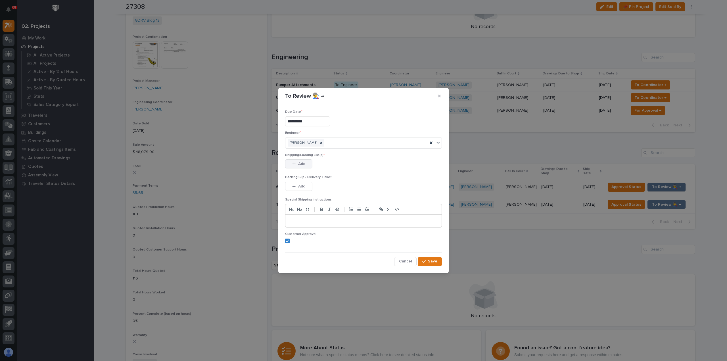
click at [299, 164] on span "Add" at bounding box center [301, 163] width 7 height 5
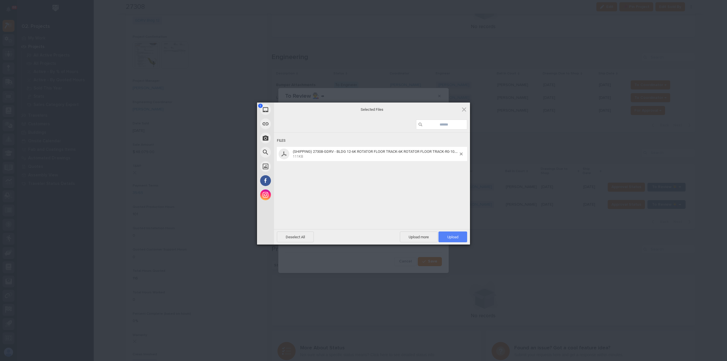
click at [460, 238] on span "Upload 1" at bounding box center [452, 236] width 29 height 11
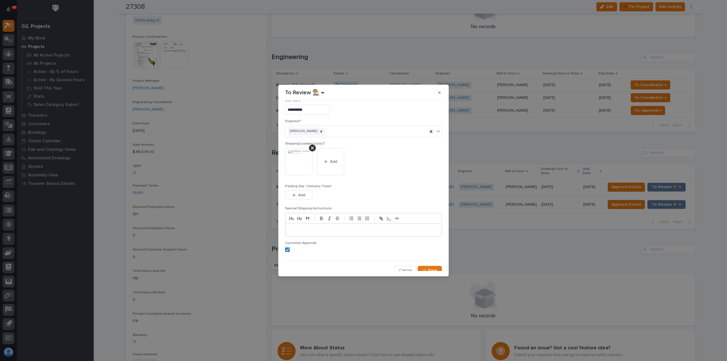
scroll to position [11, 0]
click at [431, 266] on span "Save" at bounding box center [432, 266] width 9 height 5
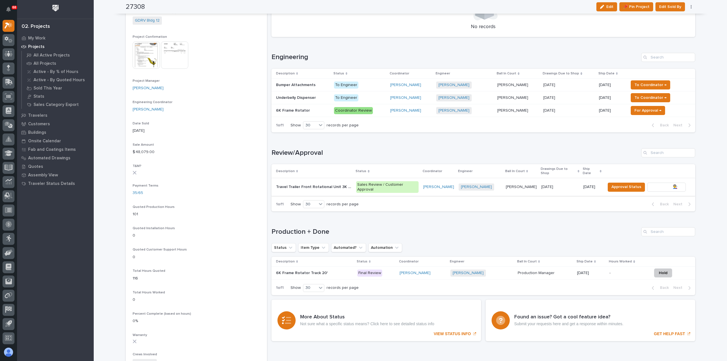
click at [653, 183] on span "To Review 👨‍🏭 →" at bounding box center [666, 186] width 29 height 7
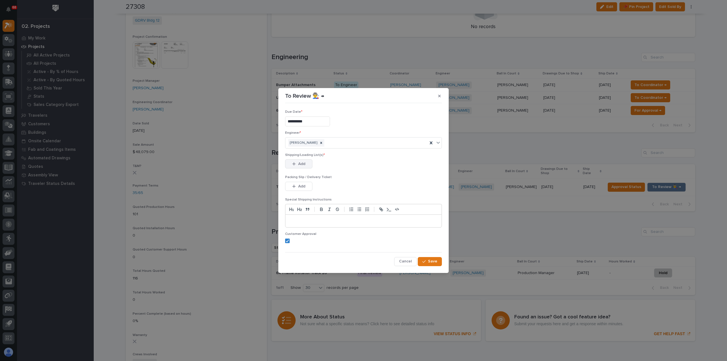
click at [296, 163] on div "button" at bounding box center [295, 164] width 6 height 4
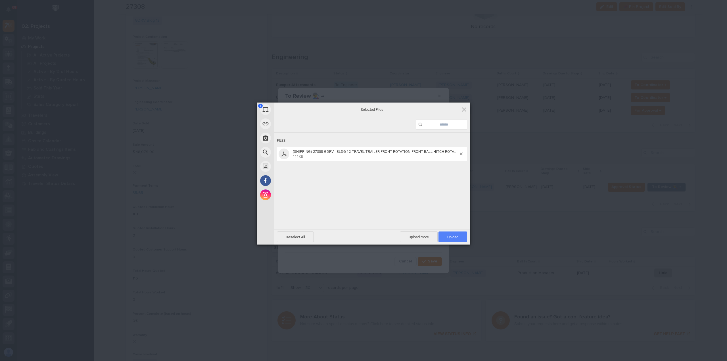
click at [454, 236] on span "Upload 1" at bounding box center [452, 237] width 11 height 4
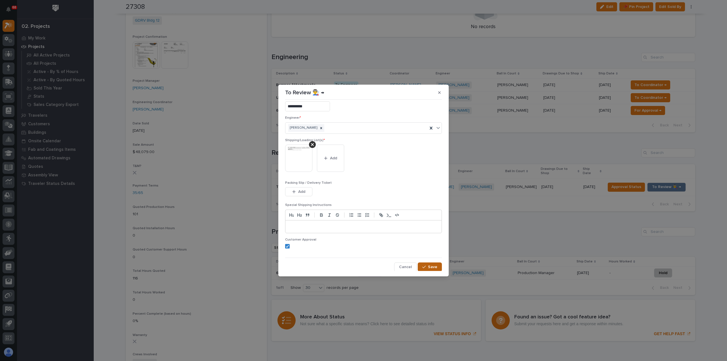
click at [423, 265] on icon "button" at bounding box center [423, 267] width 3 height 4
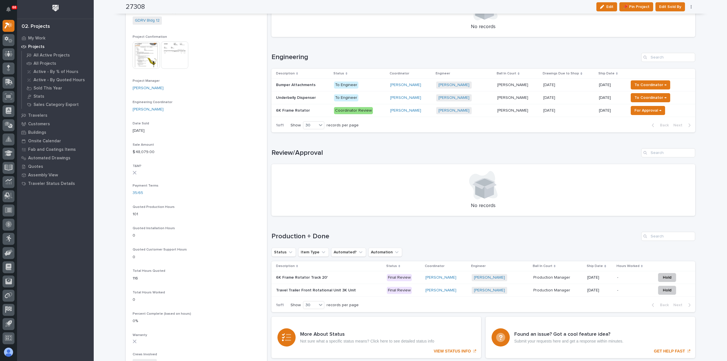
scroll to position [0, 0]
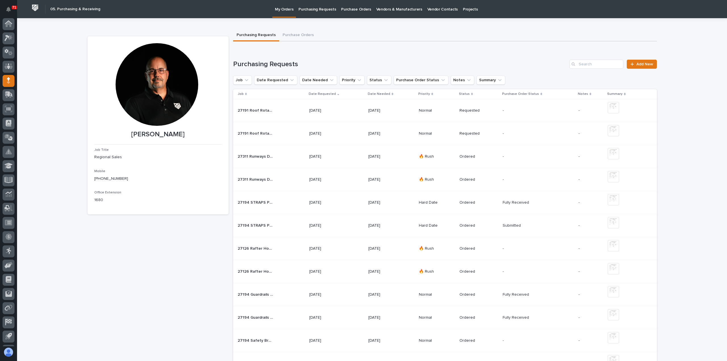
scroll to position [12, 0]
click at [636, 64] on span "Add New" at bounding box center [644, 64] width 17 height 4
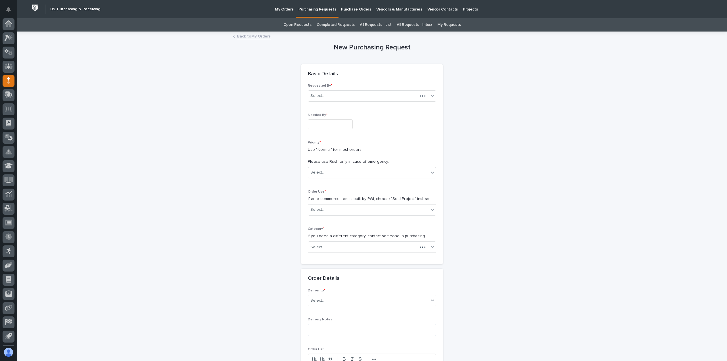
scroll to position [12, 0]
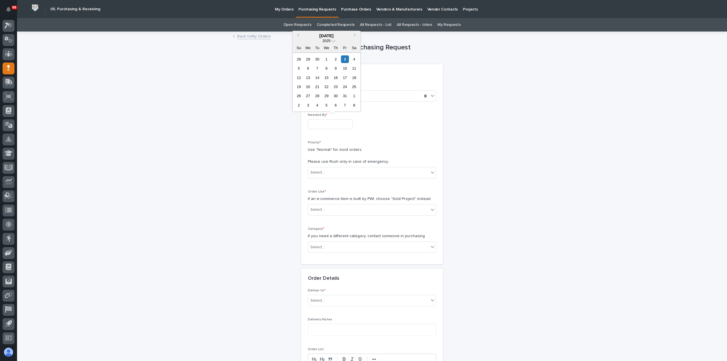
click at [333, 125] on input "text" at bounding box center [330, 124] width 45 height 10
click at [346, 69] on div "10" at bounding box center [345, 68] width 8 height 8
type input "**********"
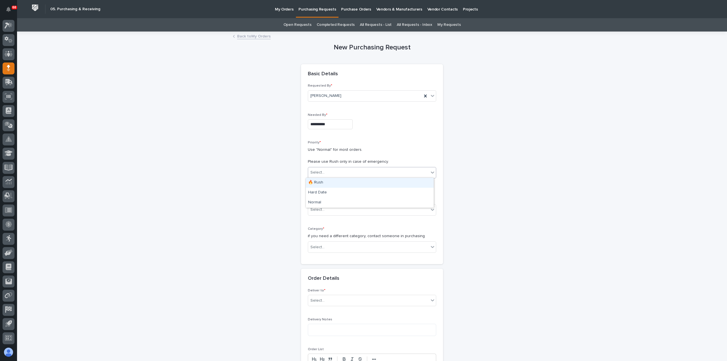
click at [337, 172] on div "Select..." at bounding box center [368, 172] width 121 height 9
click at [327, 204] on div "Normal" at bounding box center [370, 203] width 128 height 10
click at [327, 207] on div "Select..." at bounding box center [368, 209] width 121 height 9
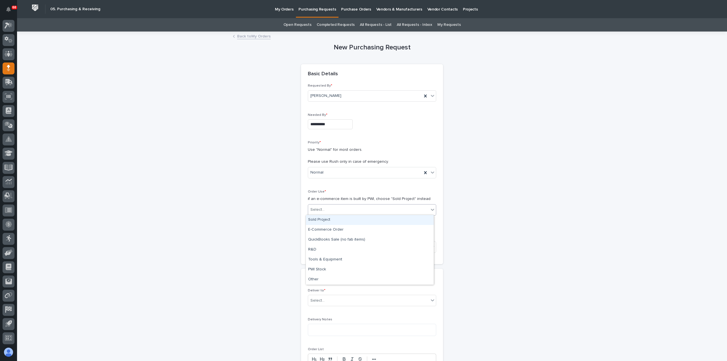
click at [332, 223] on div "Sold Project" at bounding box center [370, 220] width 128 height 10
click at [340, 250] on div "Select..." at bounding box center [368, 247] width 121 height 9
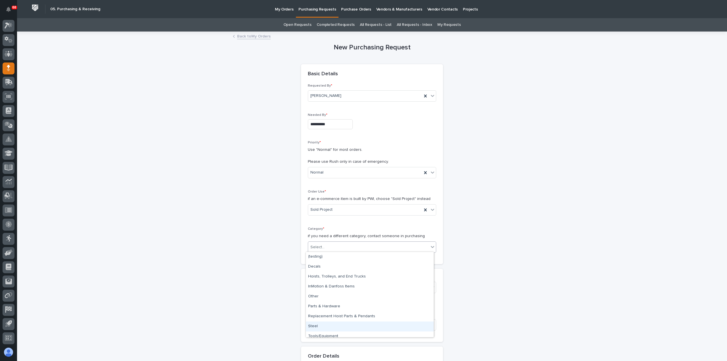
click at [340, 331] on div "Steel" at bounding box center [370, 326] width 128 height 10
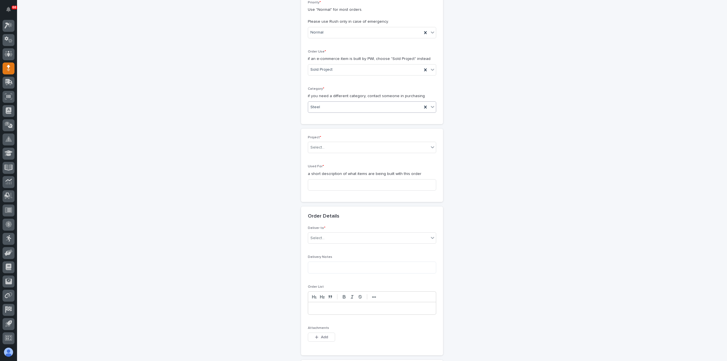
scroll to position [142, 0]
click at [345, 145] on div "Select..." at bounding box center [368, 145] width 121 height 9
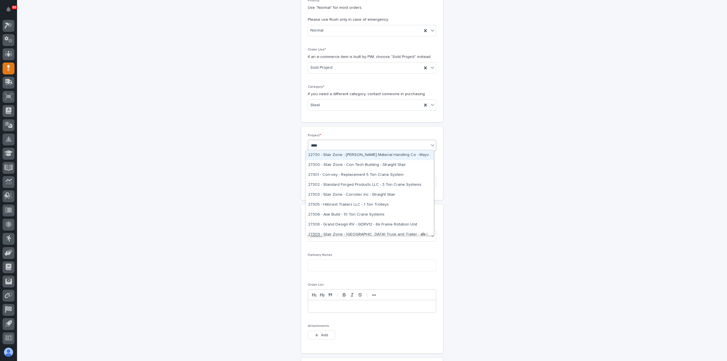
type input "*****"
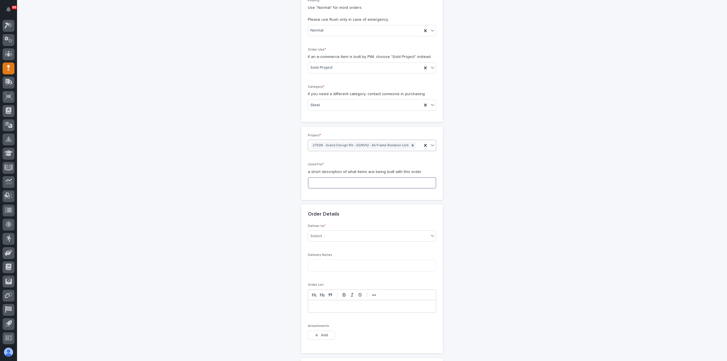
click at [330, 183] on input at bounding box center [372, 182] width 128 height 11
drag, startPoint x: 371, startPoint y: 181, endPoint x: 259, endPoint y: 181, distance: 111.6
click at [259, 181] on div "**********" at bounding box center [371, 218] width 569 height 657
type input "Floor Track & Ball Hitch Rotator"
click at [340, 234] on div "Select..." at bounding box center [368, 235] width 121 height 9
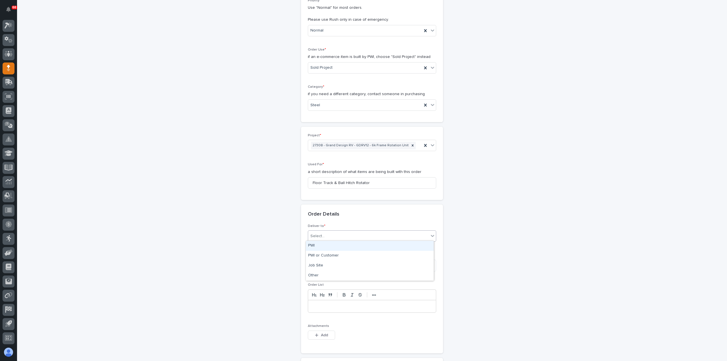
click at [338, 247] on div "PWI" at bounding box center [370, 246] width 128 height 10
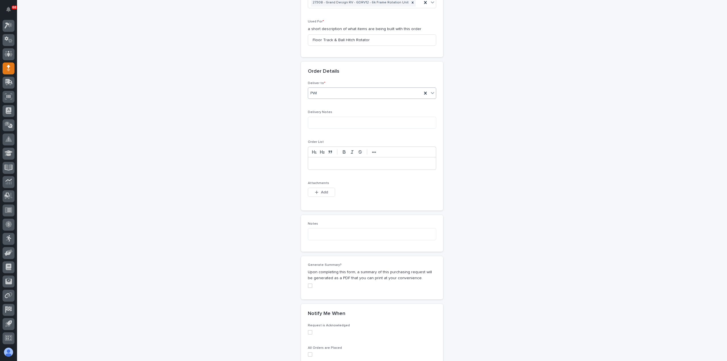
scroll to position [312, 0]
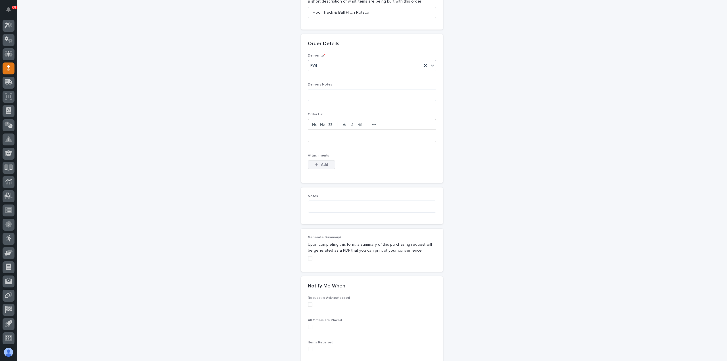
click at [320, 160] on button "Add" at bounding box center [321, 164] width 27 height 9
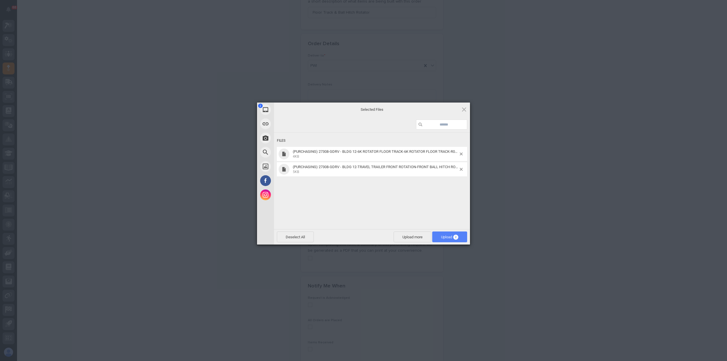
click at [459, 234] on span "Upload 2" at bounding box center [449, 236] width 35 height 11
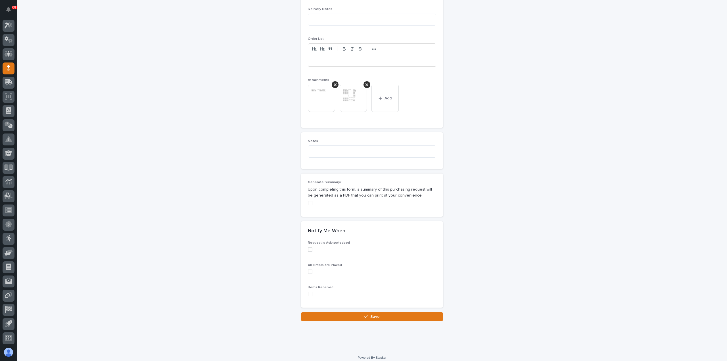
scroll to position [391, 0]
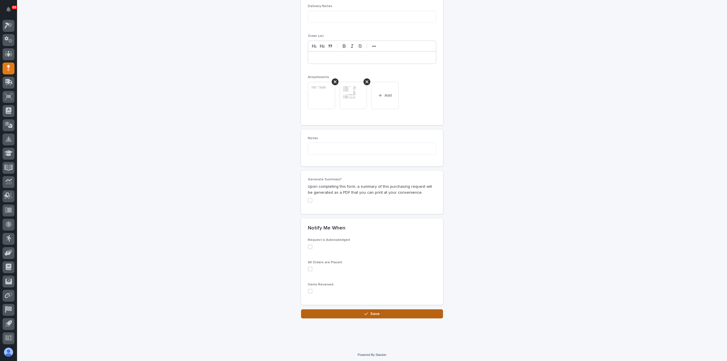
click at [357, 314] on button "Save" at bounding box center [372, 313] width 142 height 9
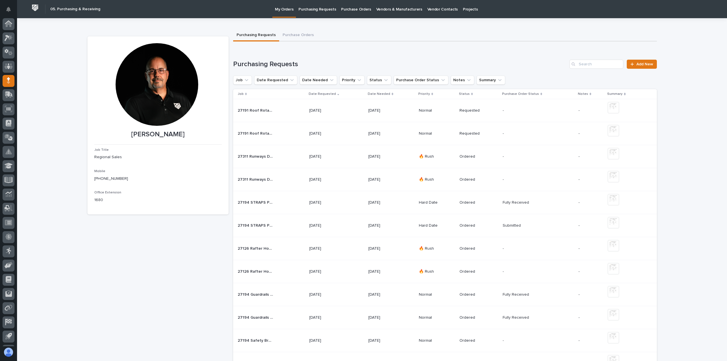
scroll to position [12, 0]
click at [285, 156] on div "27308 Floor Track & Ball Hitch Rotator 27308 Floor Track & Ball Hitch Rotator" at bounding box center [271, 156] width 67 height 9
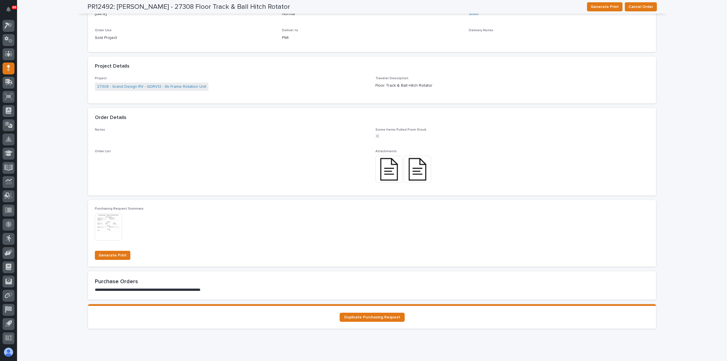
scroll to position [339, 0]
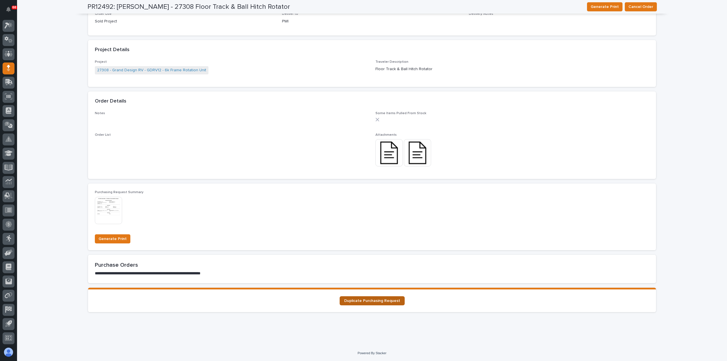
click at [363, 302] on span "Duplicate Purchasing Request" at bounding box center [372, 301] width 56 height 4
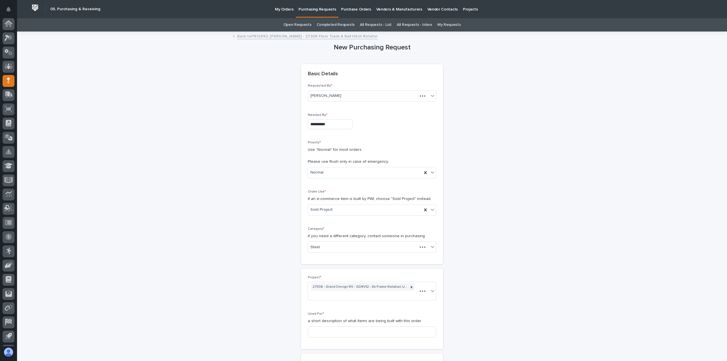
scroll to position [12, 0]
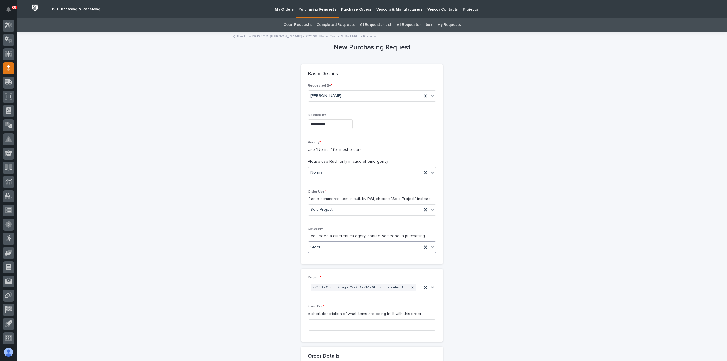
click at [331, 247] on div "Steel" at bounding box center [365, 247] width 114 height 9
click at [327, 308] on div "Parts & Hardware" at bounding box center [370, 307] width 128 height 10
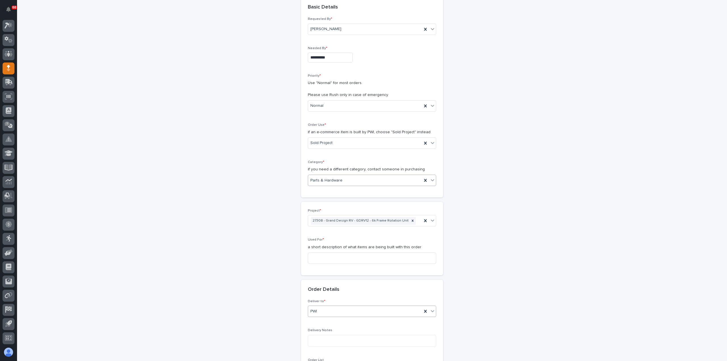
scroll to position [85, 0]
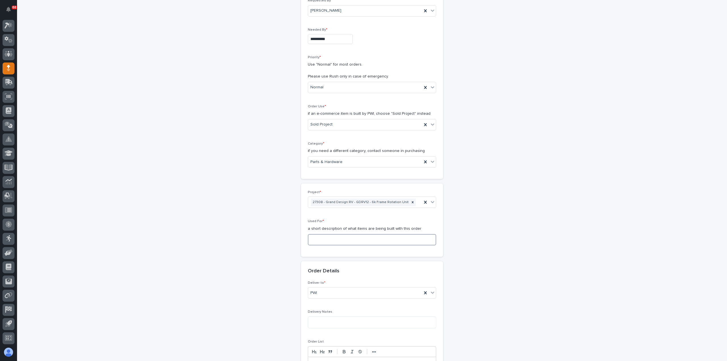
click at [333, 240] on input at bounding box center [372, 239] width 128 height 11
paste input "Floor Track & Ball Hitch Rotator"
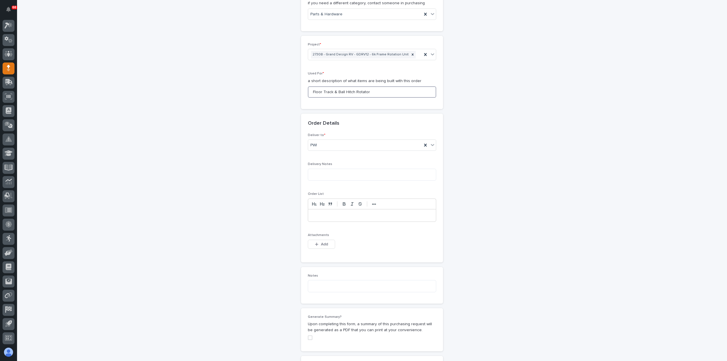
scroll to position [256, 0]
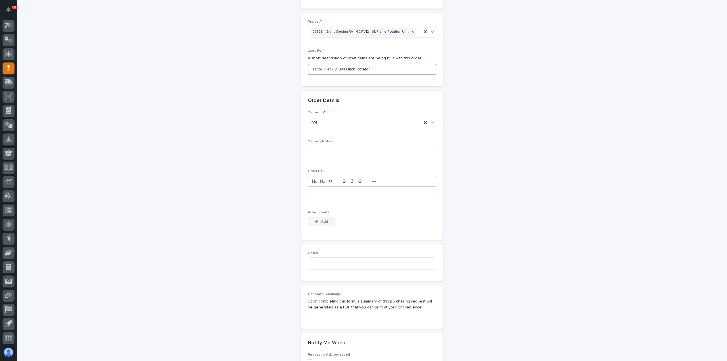
type input "Floor Track & Ball Hitch Rotator"
click at [323, 219] on span "Add" at bounding box center [324, 221] width 7 height 5
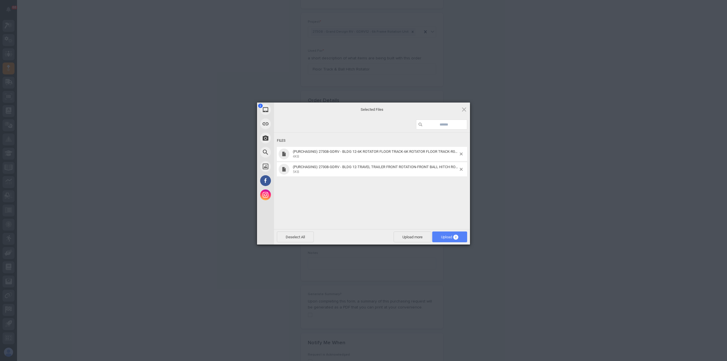
click at [445, 237] on span "Upload 2" at bounding box center [449, 237] width 17 height 4
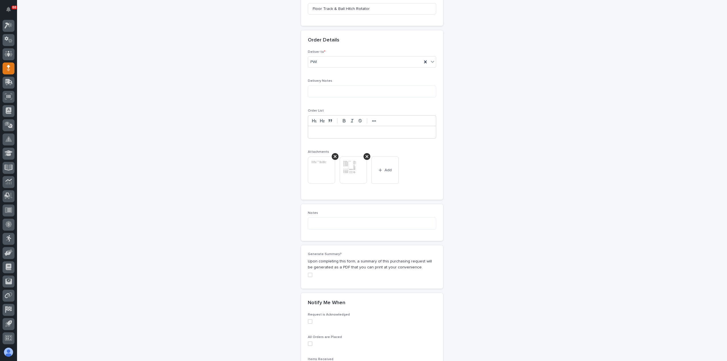
scroll to position [391, 0]
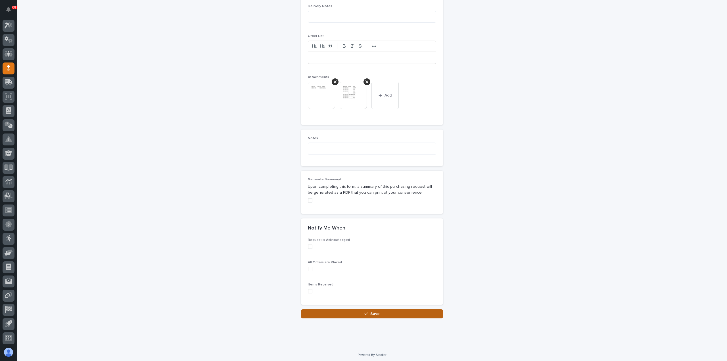
click at [350, 311] on button "Save" at bounding box center [372, 313] width 142 height 9
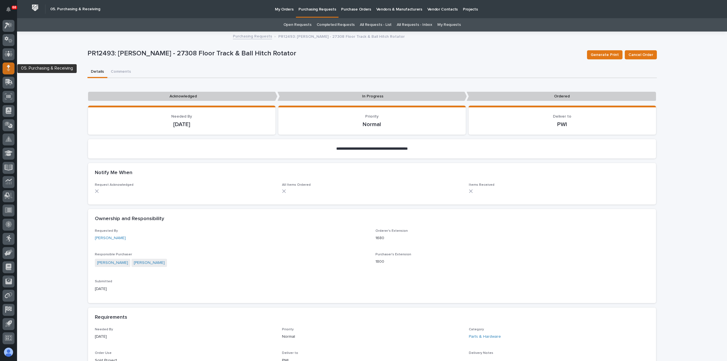
click at [11, 67] on div at bounding box center [9, 68] width 12 height 12
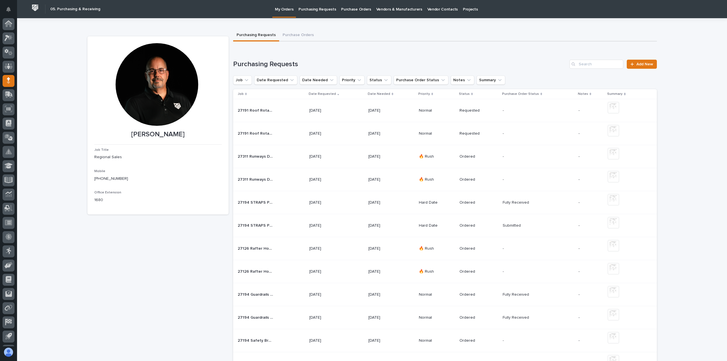
scroll to position [12, 0]
